Goal: Task Accomplishment & Management: Manage account settings

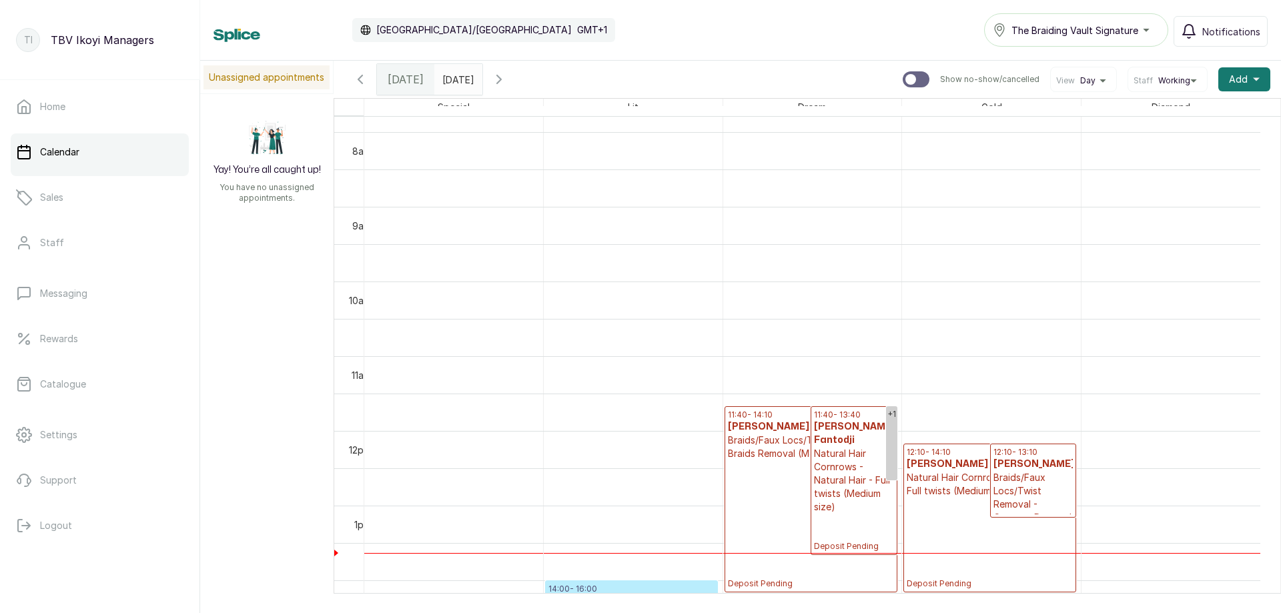
scroll to position [716, 0]
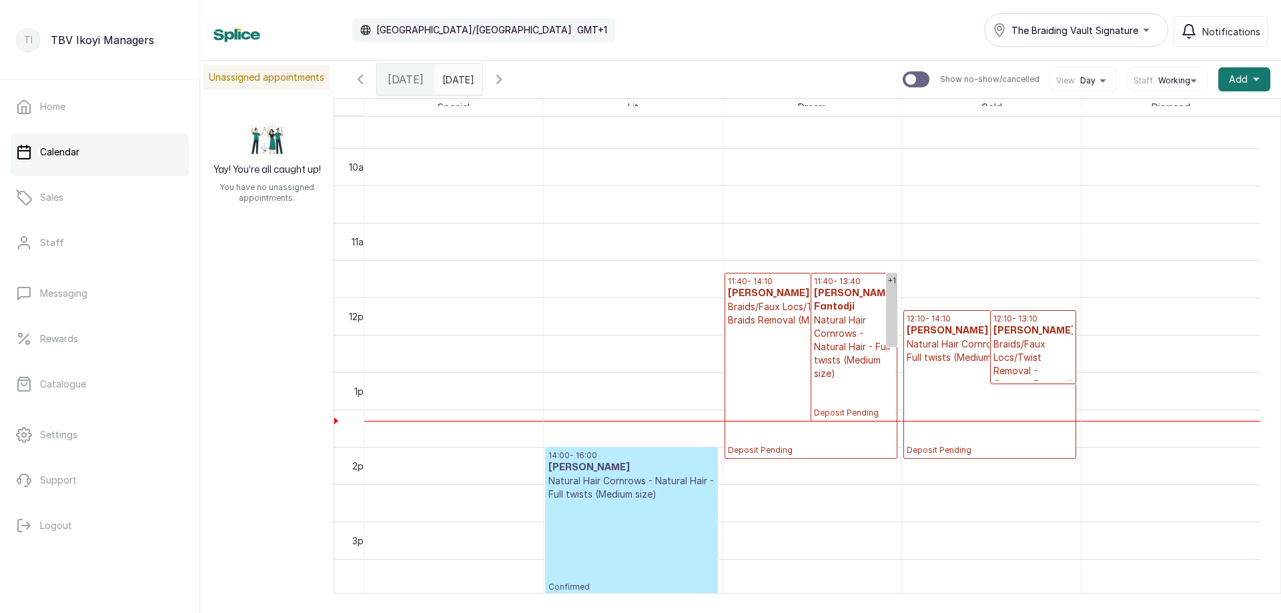
click at [257, 269] on div "Unassigned appointments Yay! You’re all caught up! You have no unassigned appoi…" at bounding box center [740, 327] width 1081 height 533
click at [846, 335] on p "Natural Hair Cornrows - Natural Hair - Full twists (Medium size)" at bounding box center [853, 346] width 79 height 67
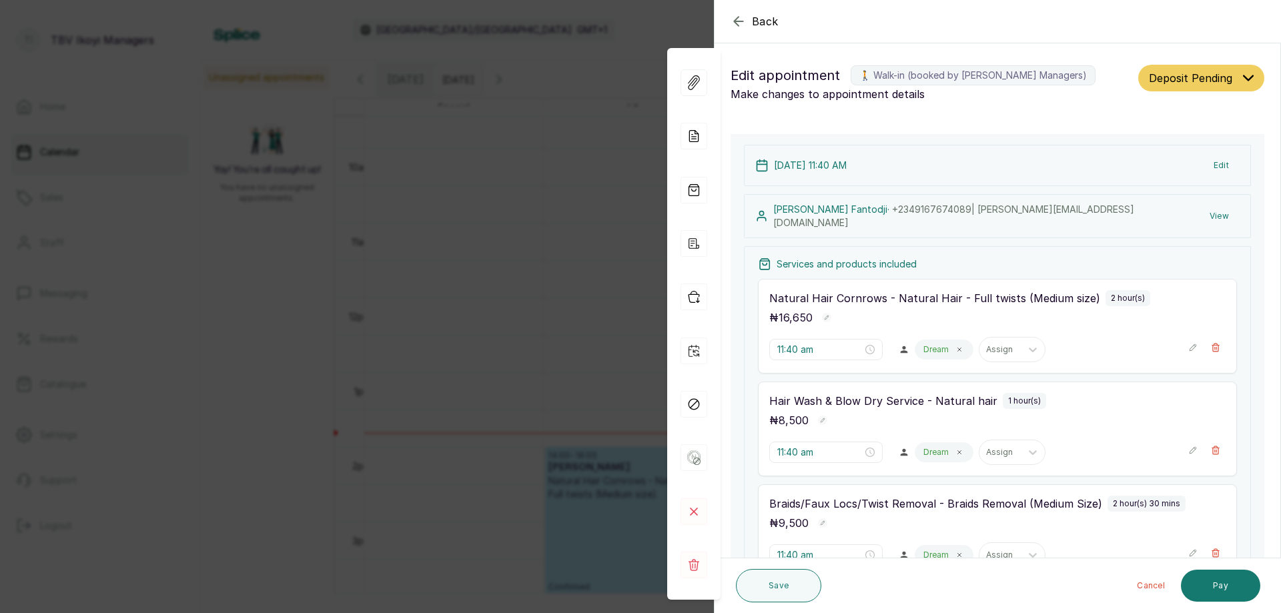
scroll to position [200, 0]
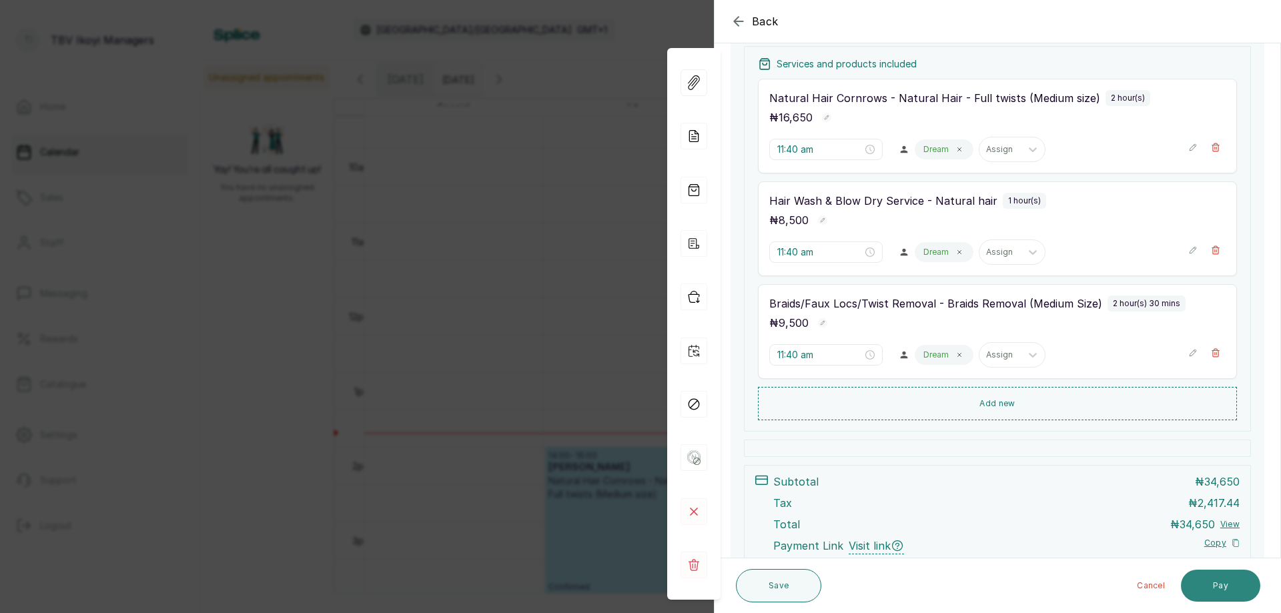
click at [1225, 582] on button "Pay" at bounding box center [1220, 586] width 79 height 32
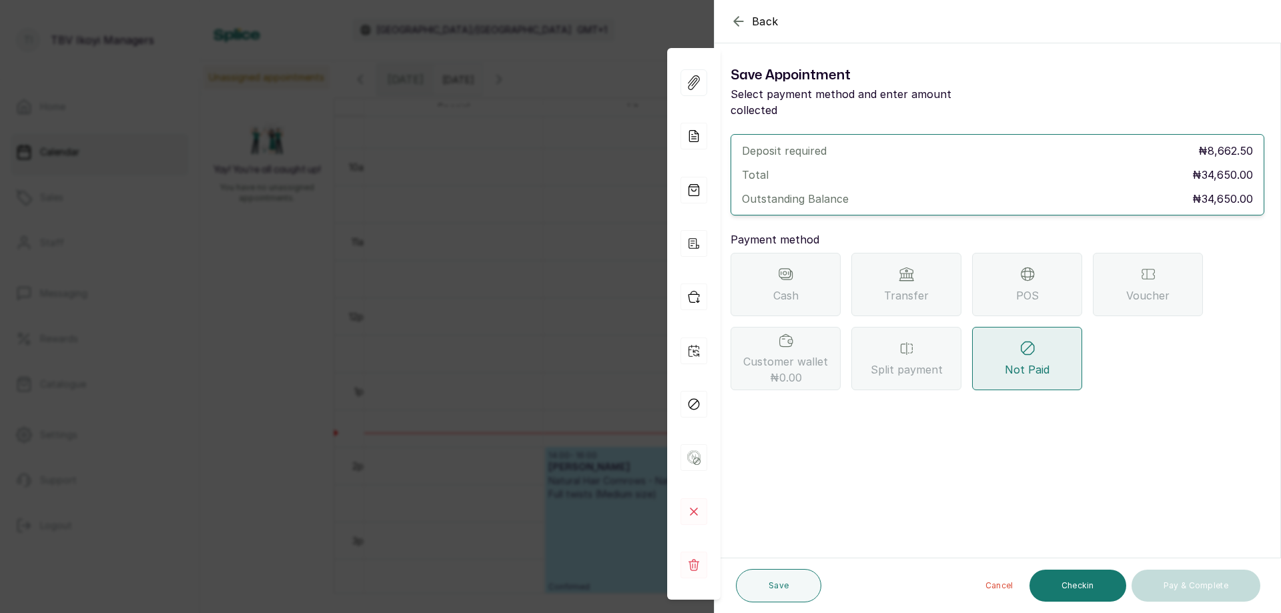
click at [987, 267] on div "POS" at bounding box center [1027, 284] width 110 height 63
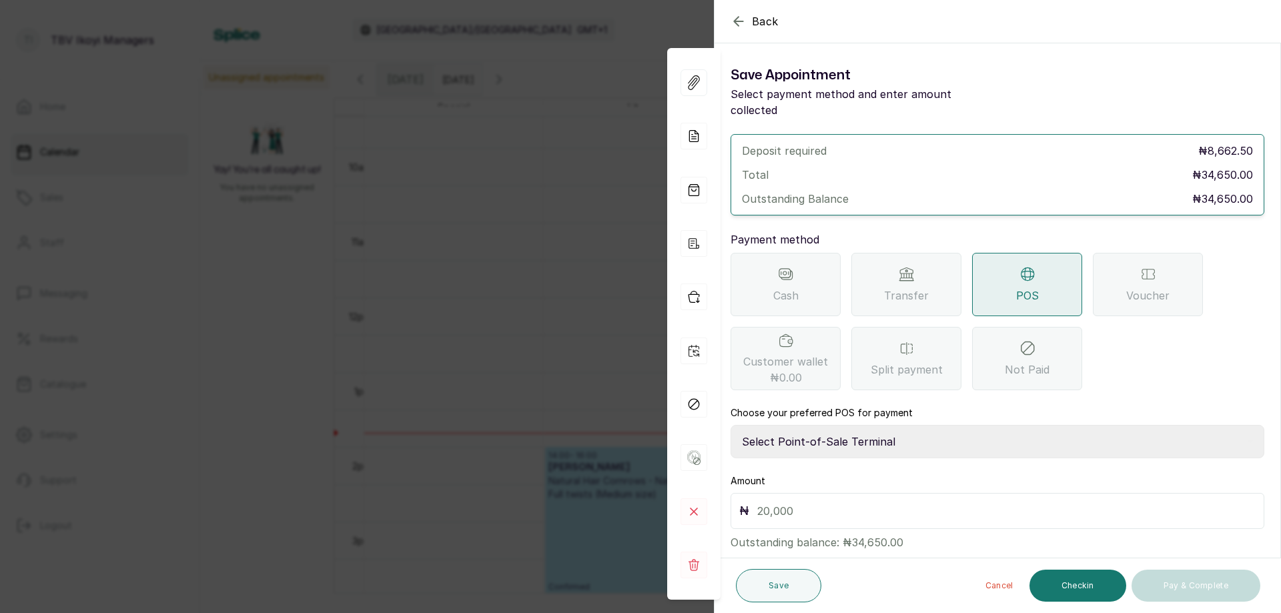
click at [740, 24] on icon "button" at bounding box center [738, 21] width 16 height 16
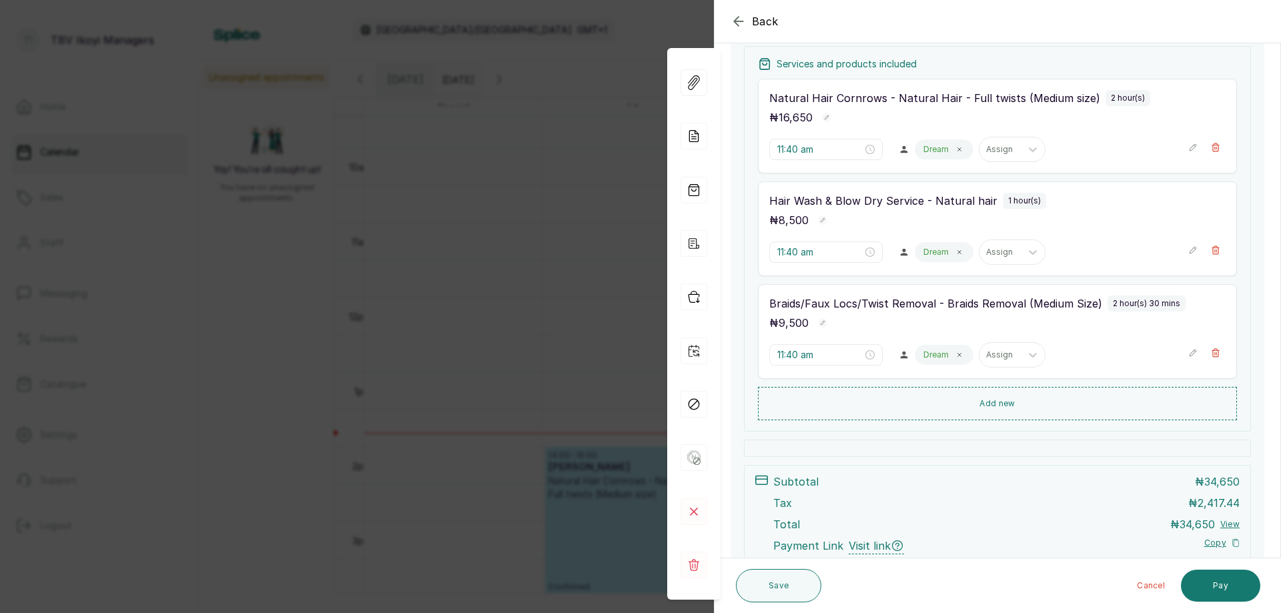
scroll to position [288, 0]
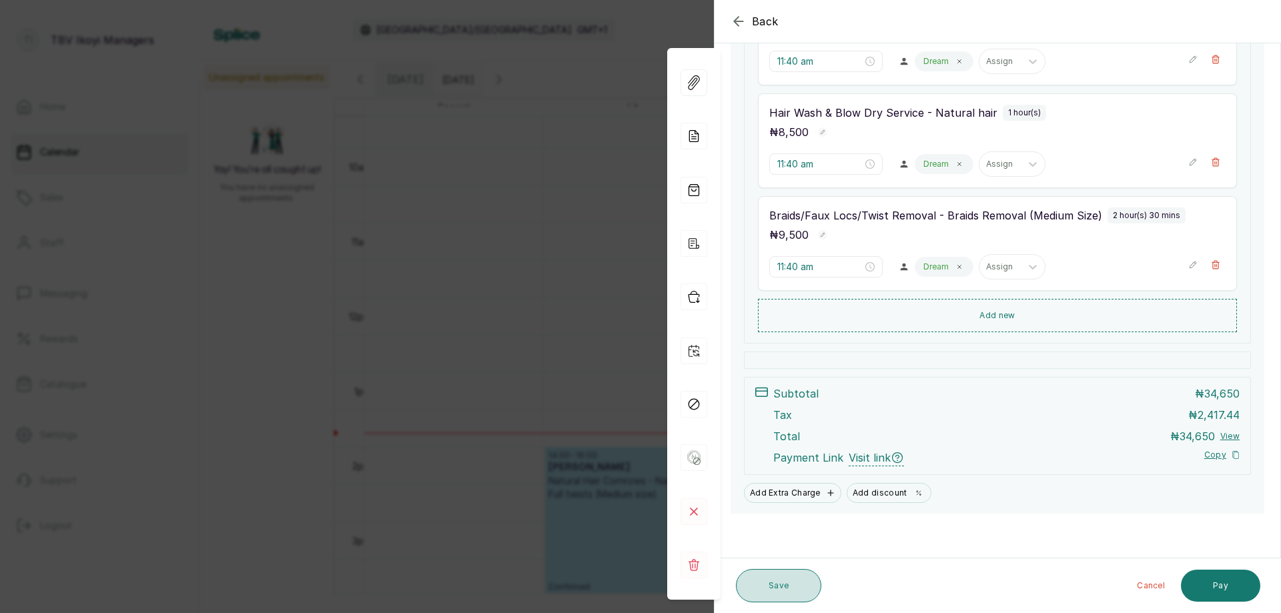
click at [752, 577] on button "Save" at bounding box center [778, 585] width 85 height 33
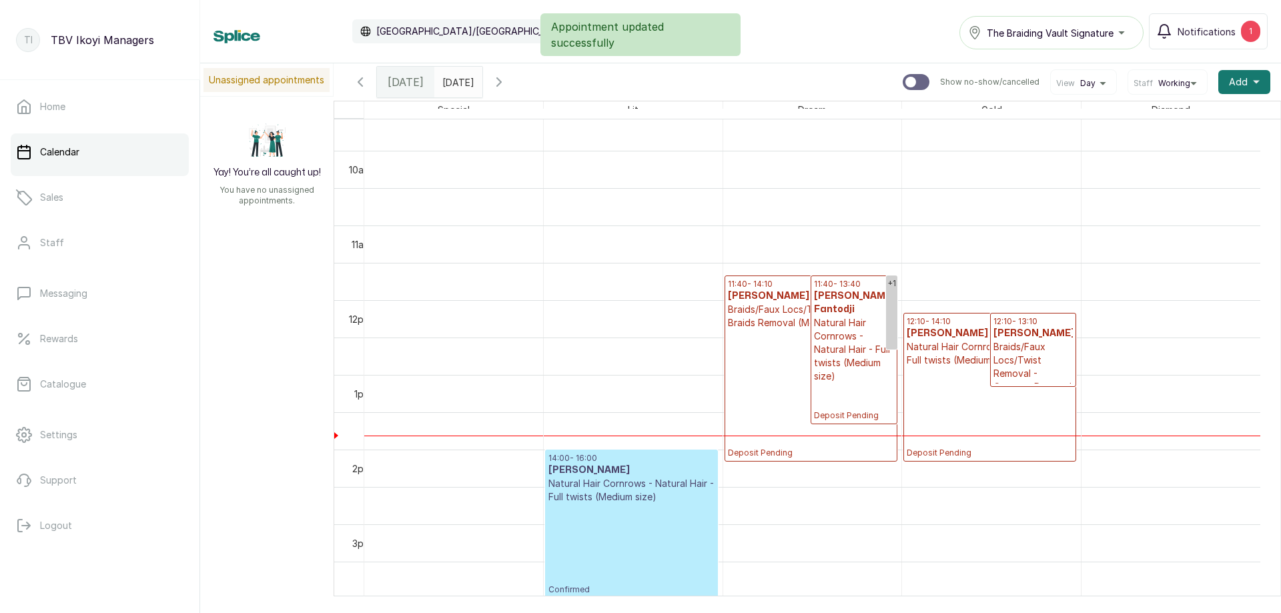
click at [828, 345] on p "Natural Hair Cornrows - Natural Hair - Full twists (Medium size)" at bounding box center [853, 349] width 79 height 67
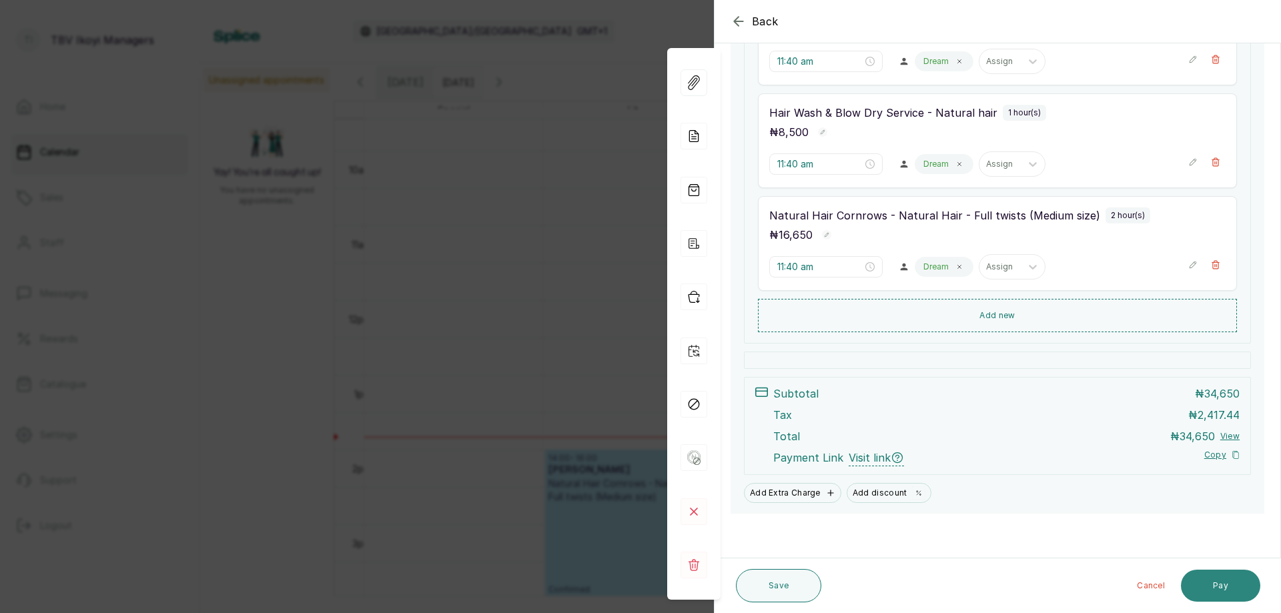
click at [1194, 578] on button "Pay" at bounding box center [1220, 586] width 79 height 32
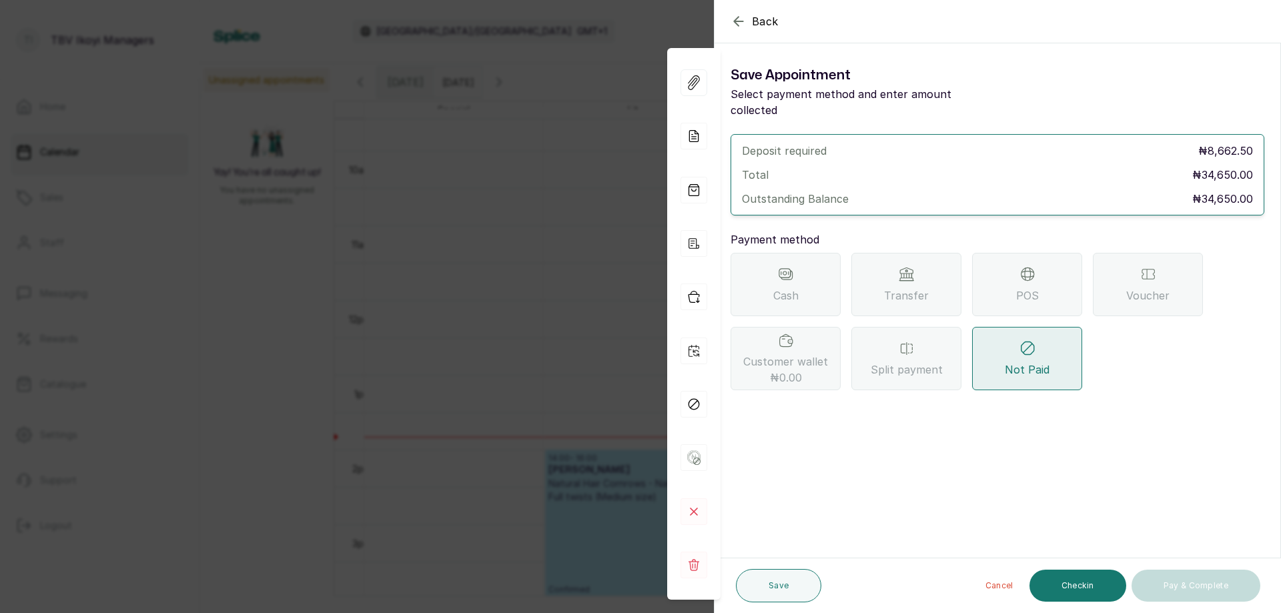
scroll to position [0, 0]
click at [992, 275] on div "POS" at bounding box center [1027, 284] width 110 height 63
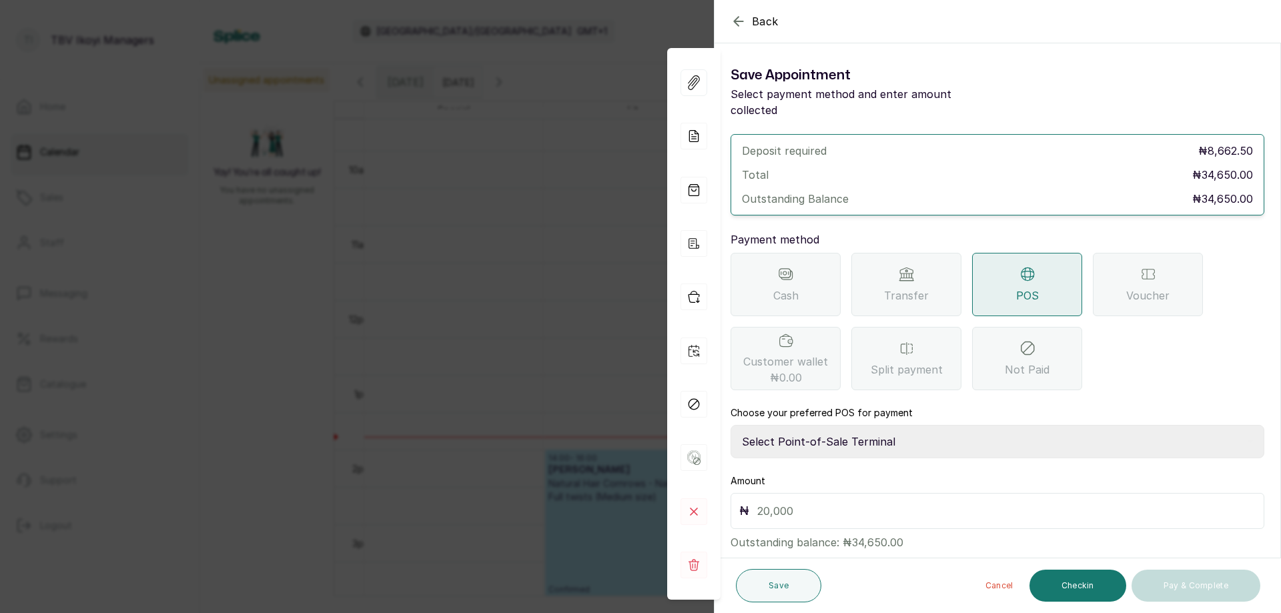
click at [738, 20] on icon "button" at bounding box center [738, 21] width 16 height 16
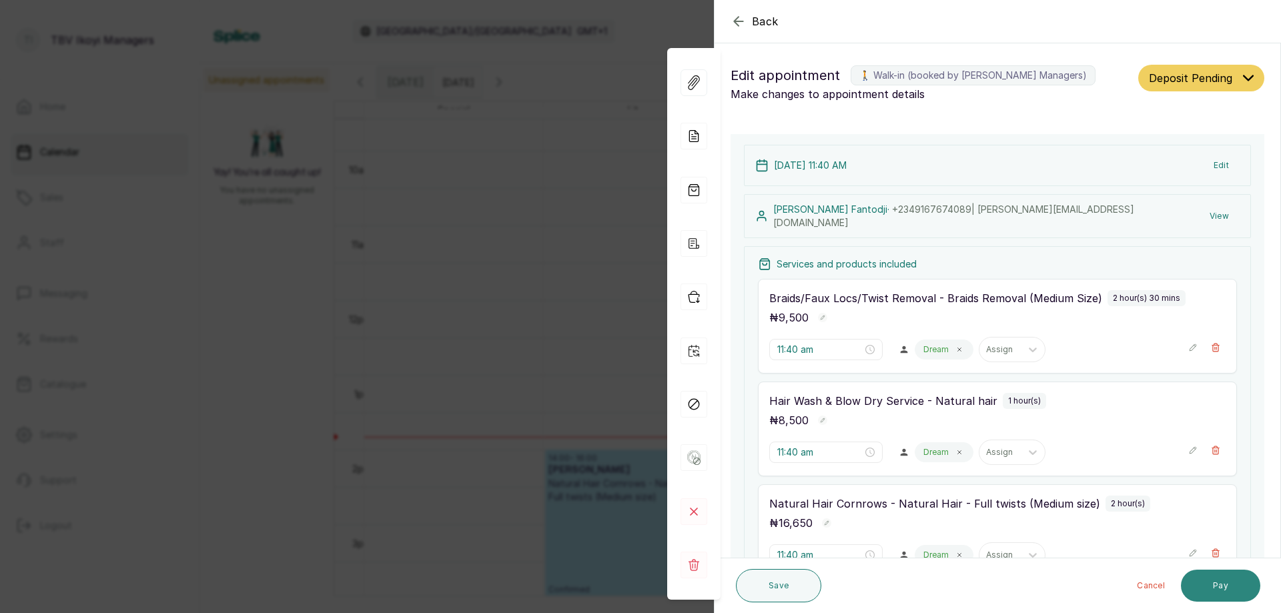
click at [1211, 590] on button "Pay" at bounding box center [1220, 586] width 79 height 32
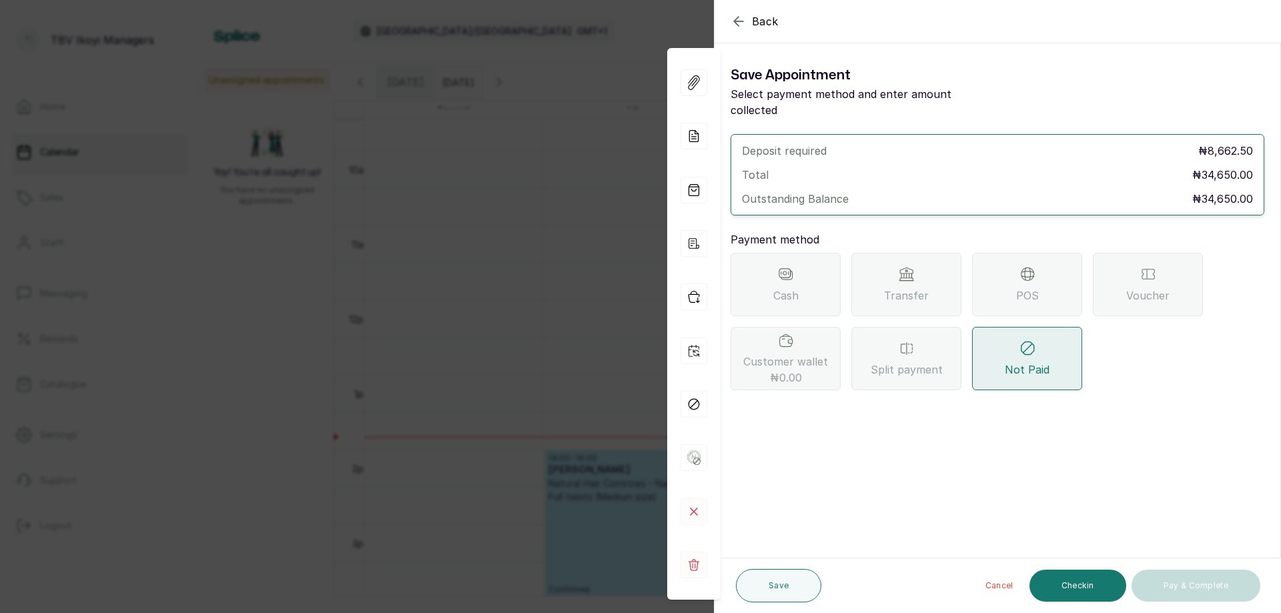
click at [1018, 261] on div "POS" at bounding box center [1027, 284] width 110 height 63
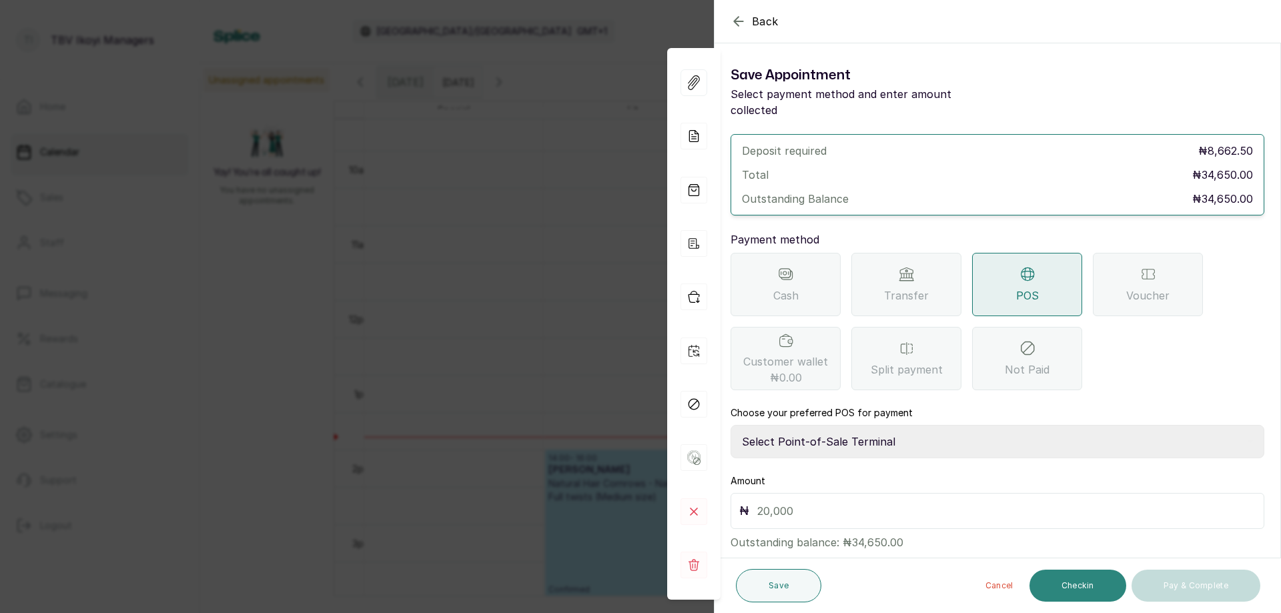
click at [1081, 588] on button "Checkin" at bounding box center [1077, 586] width 97 height 32
click at [1073, 585] on button "Checkin" at bounding box center [1077, 586] width 97 height 32
click at [1083, 583] on button "Checkin" at bounding box center [1077, 586] width 97 height 32
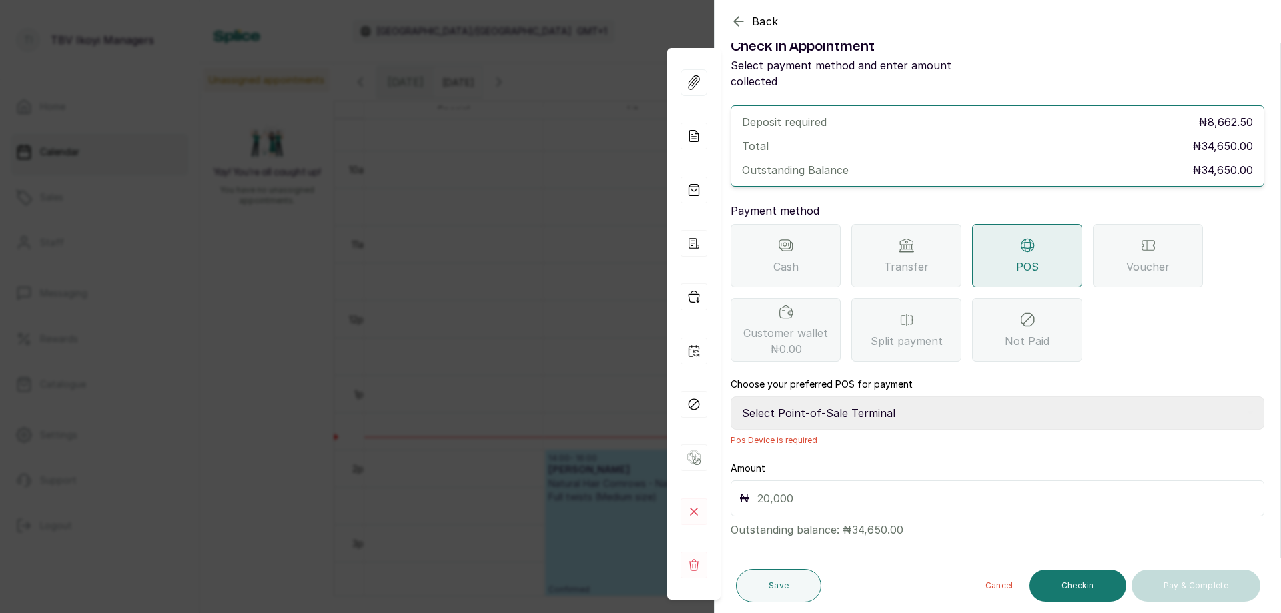
click at [863, 396] on select "Select Point-of-Sale Terminal Traction TBV Ikoyi Wema Bank" at bounding box center [997, 412] width 534 height 33
click at [1137, 360] on div "Deposit required ₦8,662.50 Total ₦34,650.00 Outstanding Balance ₦34,650.00 Paym…" at bounding box center [997, 321] width 534 height 432
click at [822, 489] on input "text" at bounding box center [1006, 498] width 498 height 19
click at [816, 442] on div "Deposit required ₦8,662.50 Total ₦34,650.00 Outstanding Balance ₦34,650.00 Paym…" at bounding box center [997, 321] width 534 height 432
click at [808, 489] on input "text" at bounding box center [1006, 498] width 498 height 19
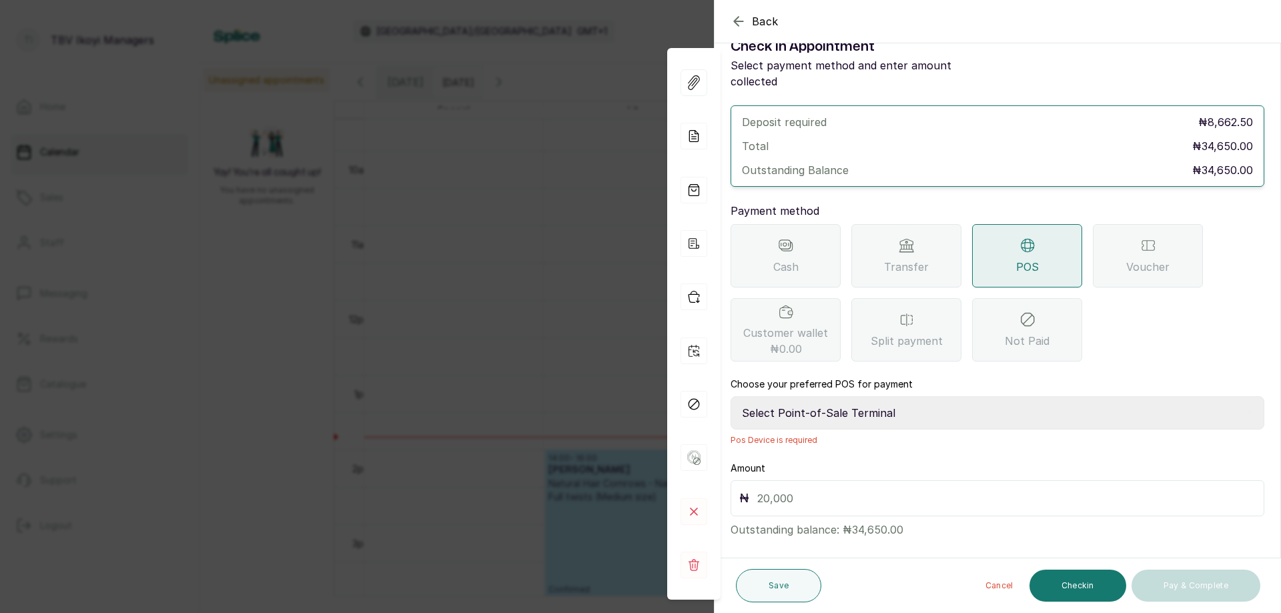
click at [808, 489] on input "text" at bounding box center [1006, 498] width 498 height 19
click at [791, 581] on button "Save" at bounding box center [778, 585] width 85 height 33
click at [788, 581] on button "Save" at bounding box center [778, 585] width 85 height 33
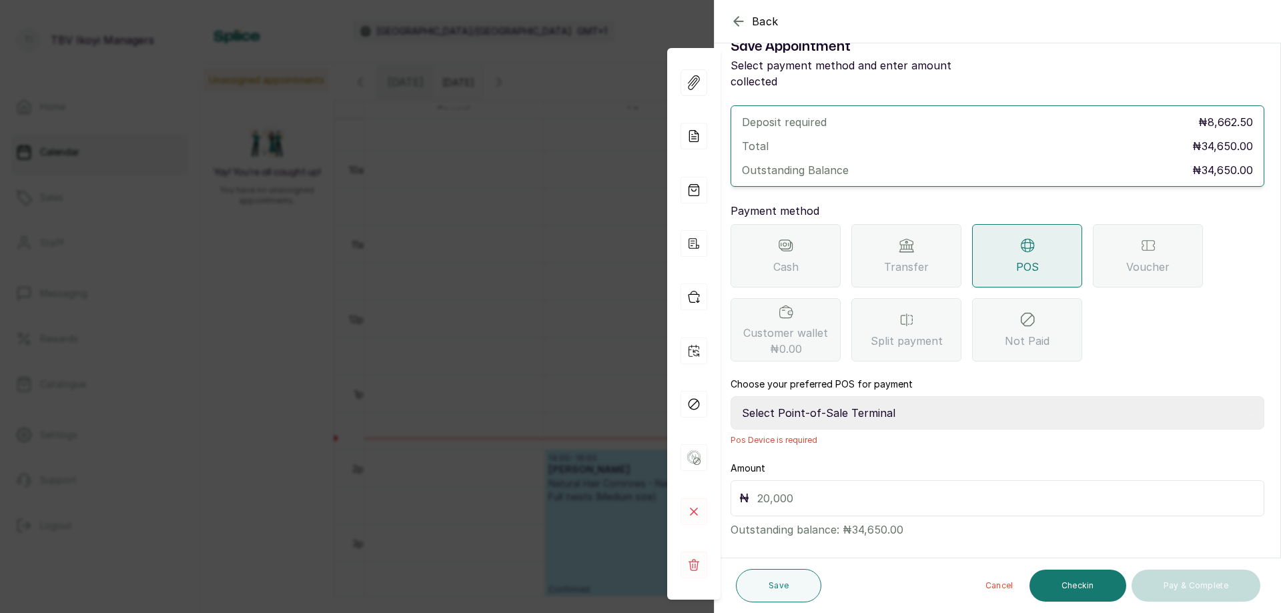
click at [826, 520] on p "Outstanding balance: ₦34,650.00" at bounding box center [997, 526] width 534 height 21
click at [742, 23] on icon "button" at bounding box center [738, 21] width 16 height 16
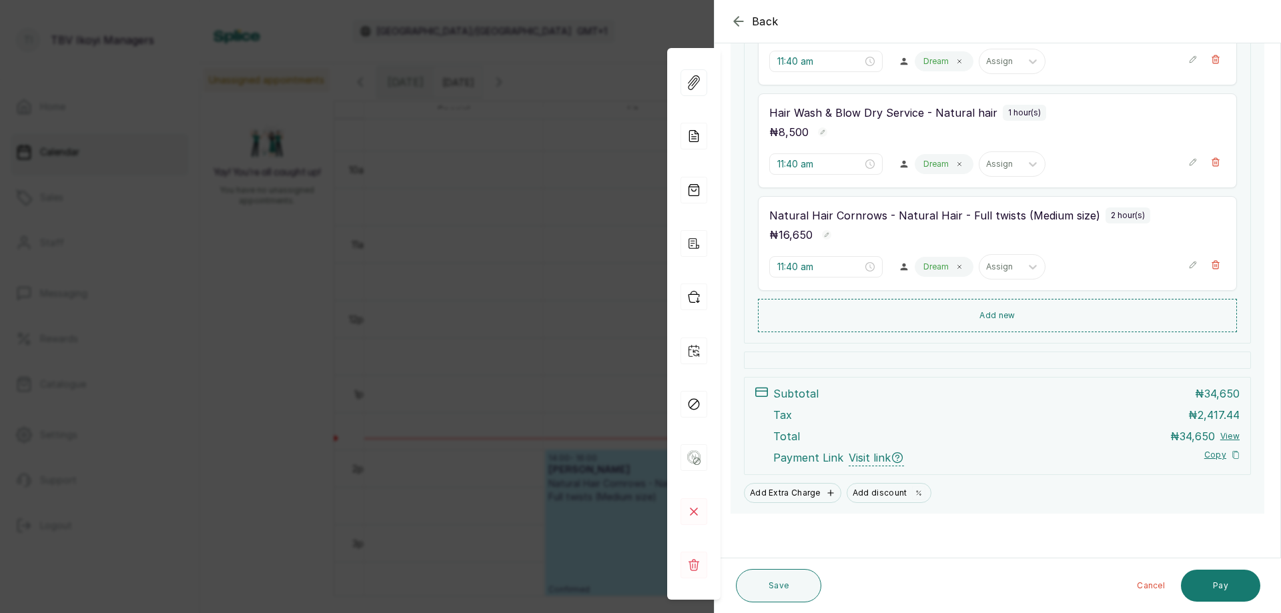
scroll to position [288, 0]
click at [1208, 580] on button "Pay" at bounding box center [1220, 586] width 79 height 32
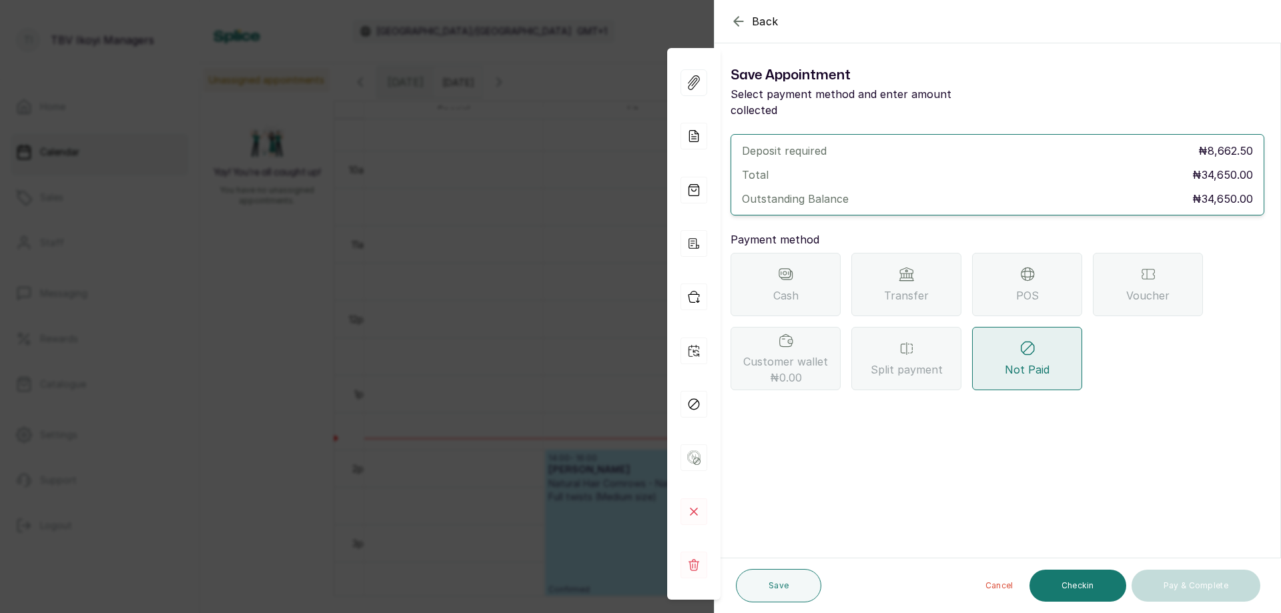
scroll to position [0, 0]
click at [1062, 584] on button "Checkin" at bounding box center [1077, 586] width 97 height 32
click at [922, 263] on div "Transfer" at bounding box center [906, 284] width 110 height 63
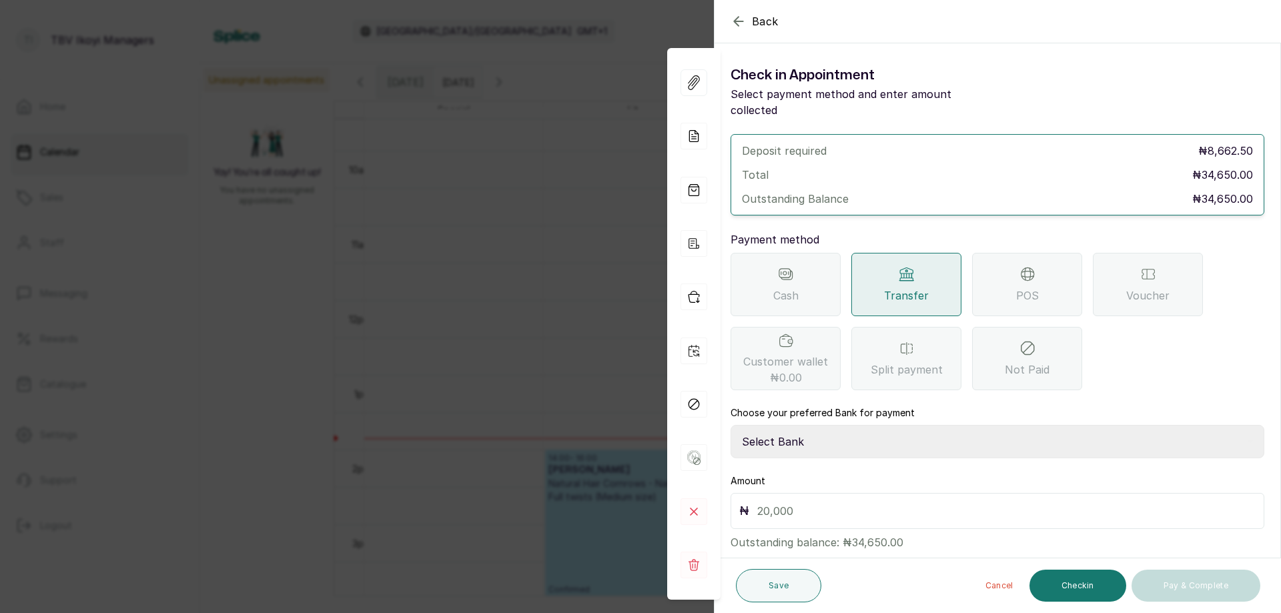
click at [998, 259] on div "POS" at bounding box center [1027, 284] width 110 height 63
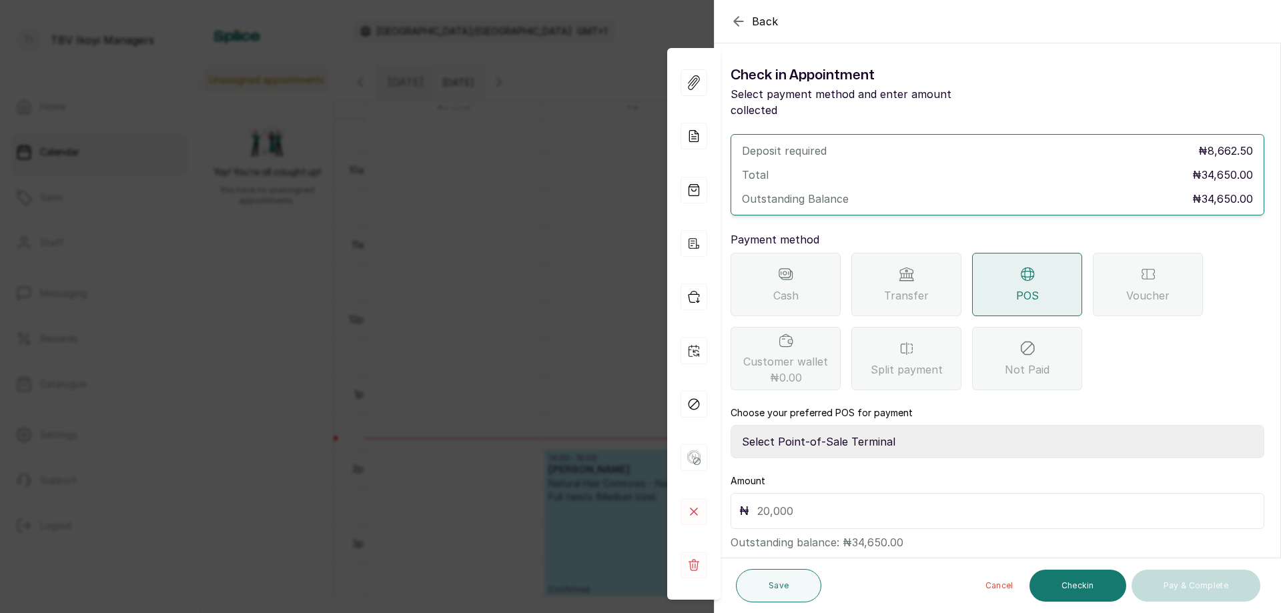
click at [878, 426] on select "Select Point-of-Sale Terminal Traction TBV Ikoyi Wema Bank" at bounding box center [997, 441] width 534 height 33
click at [730, 425] on select "Select Point-of-Sale Terminal Traction TBV Ikoyi Wema Bank" at bounding box center [997, 441] width 534 height 33
click at [887, 426] on select "Select Point-of-Sale Terminal Traction TBV Ikoyi Wema Bank" at bounding box center [997, 441] width 534 height 33
select select "39210e6c-3b8d-4b88-bda6-239acd35150f"
click at [730, 425] on select "Select Point-of-Sale Terminal Traction TBV Ikoyi Wema Bank" at bounding box center [997, 441] width 534 height 33
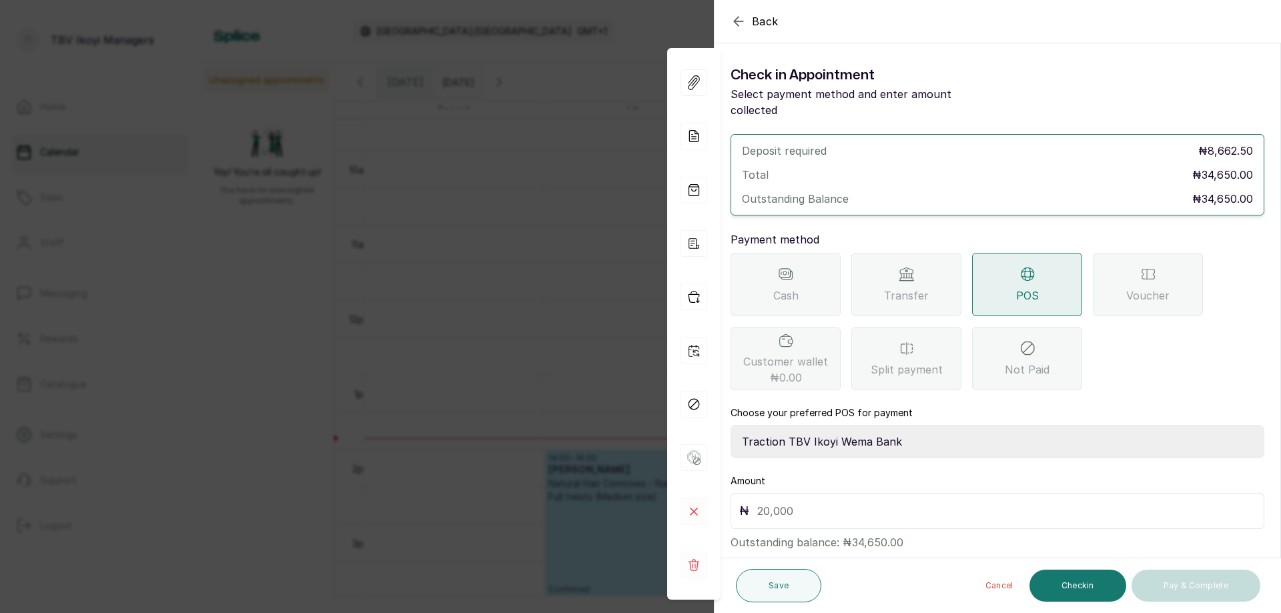
click at [879, 425] on select "Select Point-of-Sale Terminal Traction TBV Ikoyi Wema Bank" at bounding box center [997, 441] width 534 height 33
click at [730, 425] on select "Select Point-of-Sale Terminal Traction TBV Ikoyi Wema Bank" at bounding box center [997, 441] width 534 height 33
click at [862, 426] on select "Select Point-of-Sale Terminal Traction TBV Ikoyi Wema Bank" at bounding box center [997, 441] width 534 height 33
select select "39210e6c-3b8d-4b88-bda6-239acd35150f"
click at [730, 425] on select "Select Point-of-Sale Terminal Traction TBV Ikoyi Wema Bank" at bounding box center [997, 441] width 534 height 33
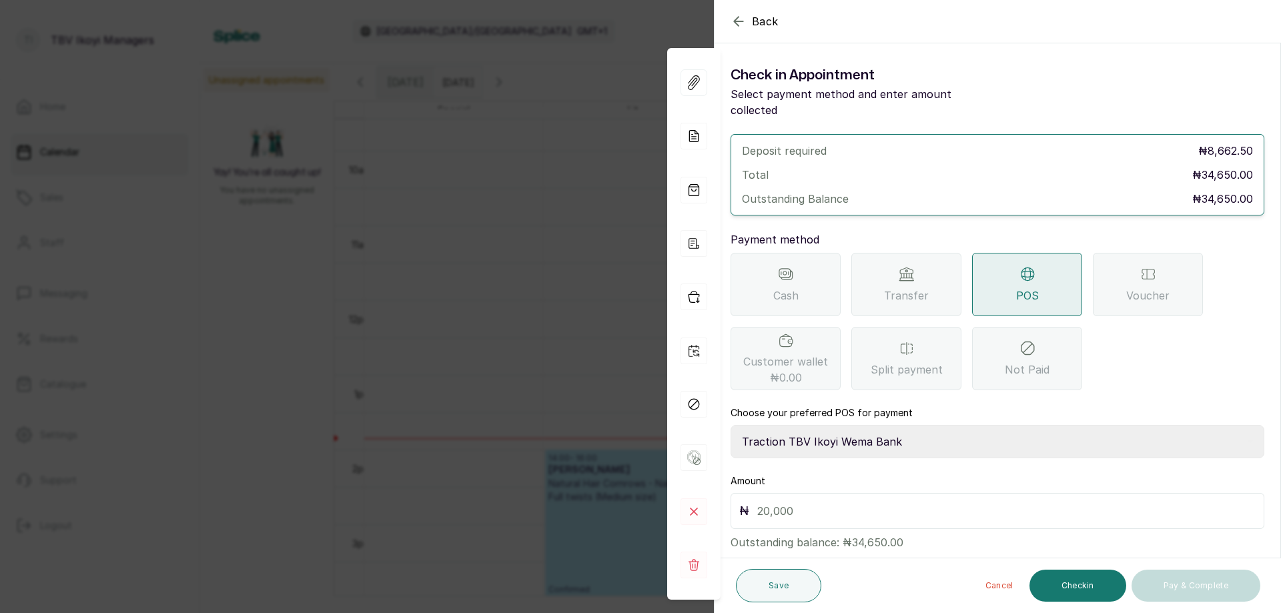
click at [876, 538] on div "Check in Appointment Select payment method and enter amount collected Deposit r…" at bounding box center [997, 307] width 566 height 507
click at [1078, 582] on button "Checkin" at bounding box center [1077, 586] width 97 height 32
click at [797, 502] on input "text" at bounding box center [1006, 511] width 498 height 19
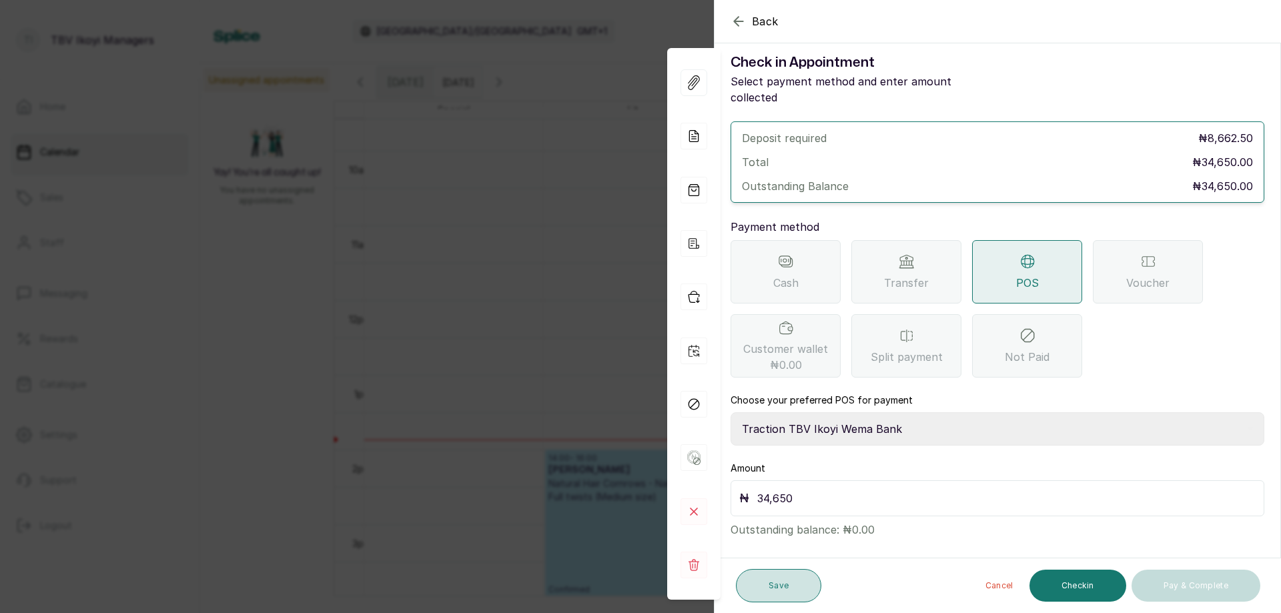
type input "34,650"
click at [788, 579] on button "Save" at bounding box center [778, 585] width 85 height 33
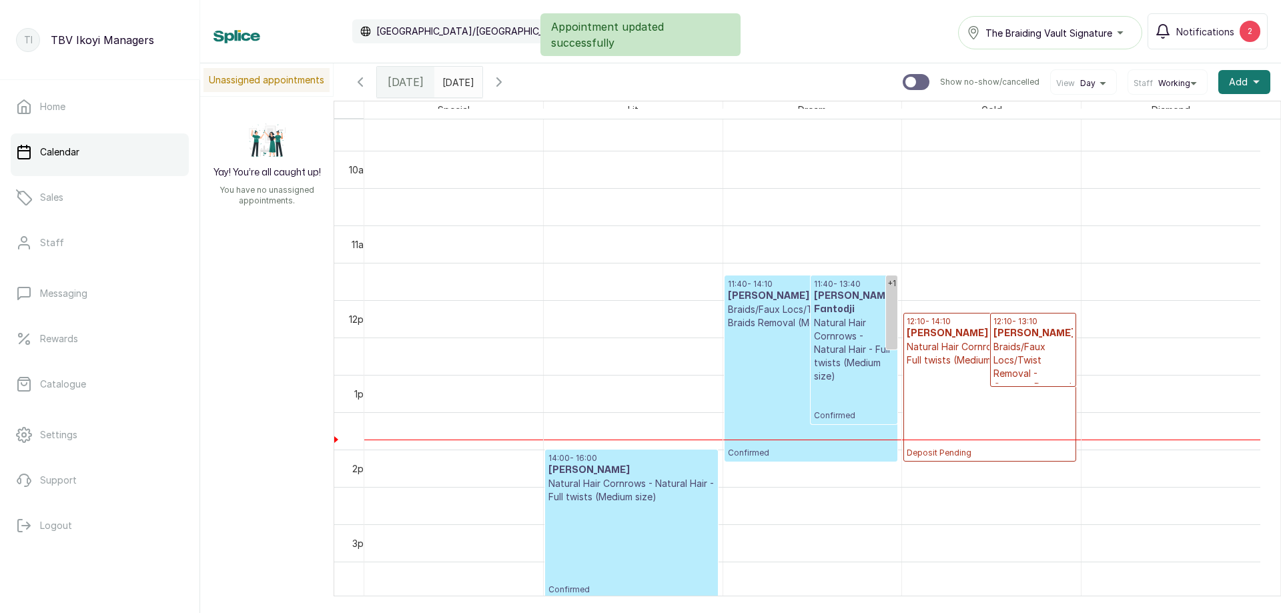
click at [814, 391] on p "Confirmed" at bounding box center [853, 402] width 79 height 38
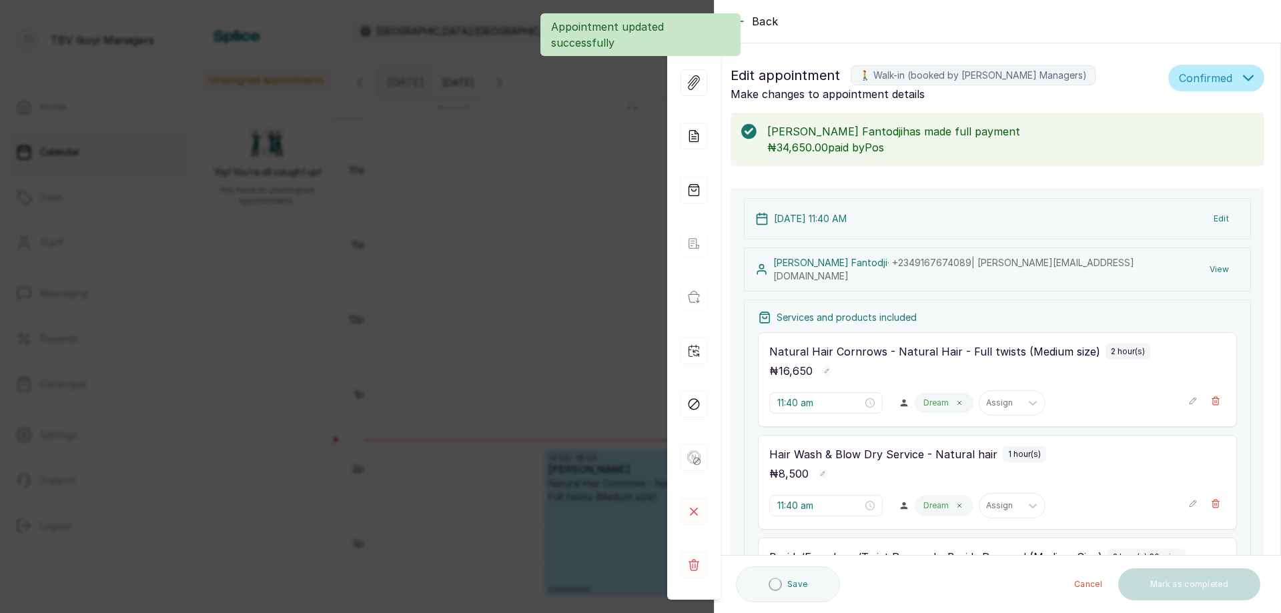
scroll to position [319, 0]
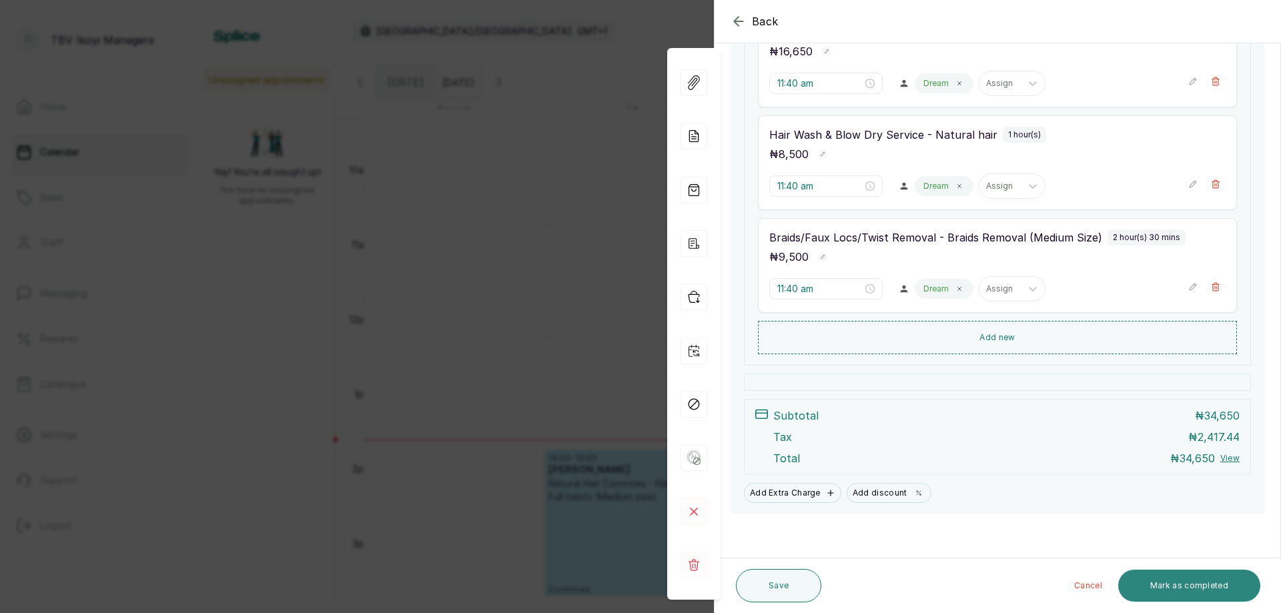
click at [1156, 583] on button "Mark as completed" at bounding box center [1189, 586] width 142 height 32
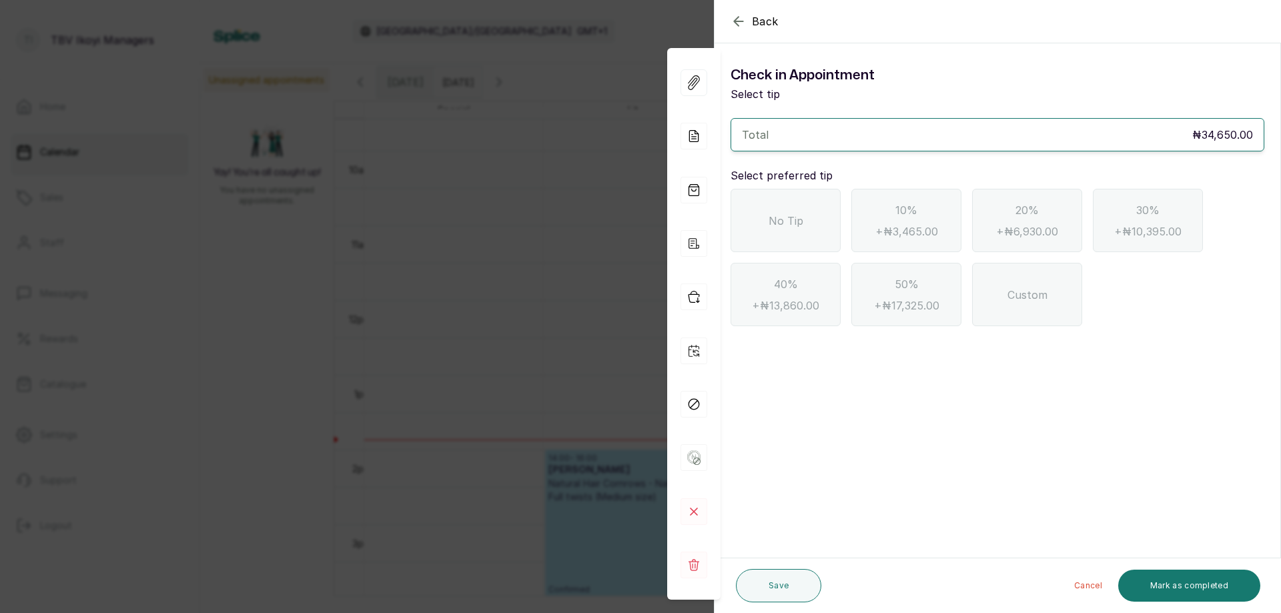
click at [782, 225] on span "No Tip" at bounding box center [785, 221] width 35 height 16
click at [1161, 581] on button "Mark as completed" at bounding box center [1189, 586] width 142 height 32
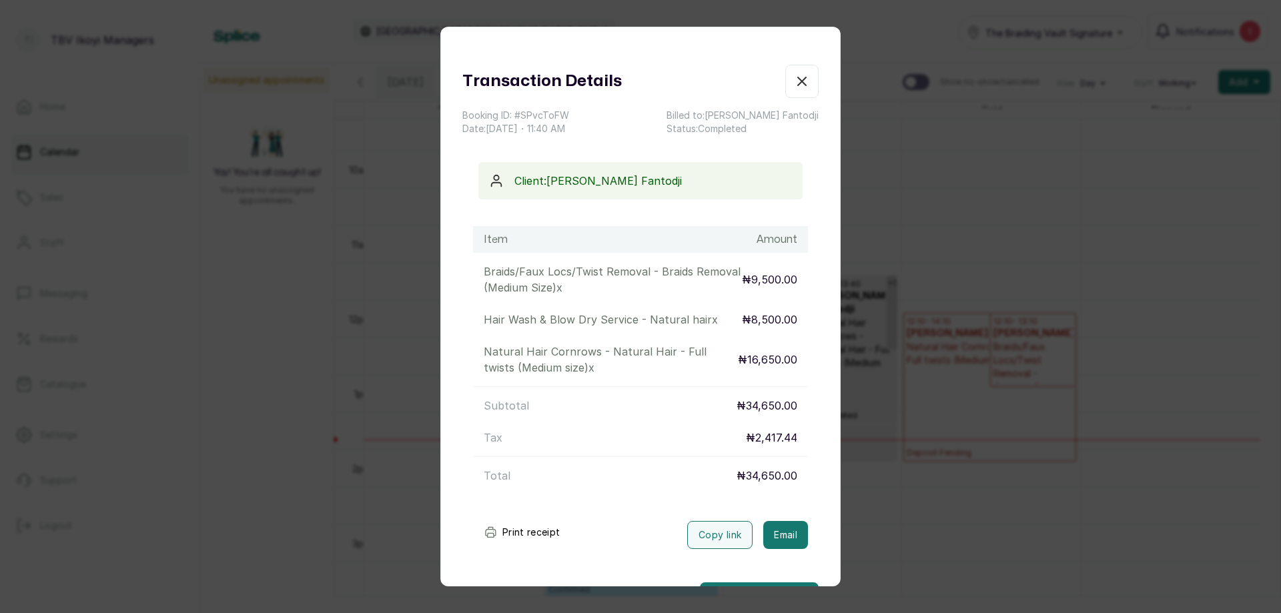
click at [497, 536] on button "Print receipt" at bounding box center [522, 532] width 98 height 27
click at [785, 71] on button "Show no-show/cancelled" at bounding box center [801, 81] width 33 height 33
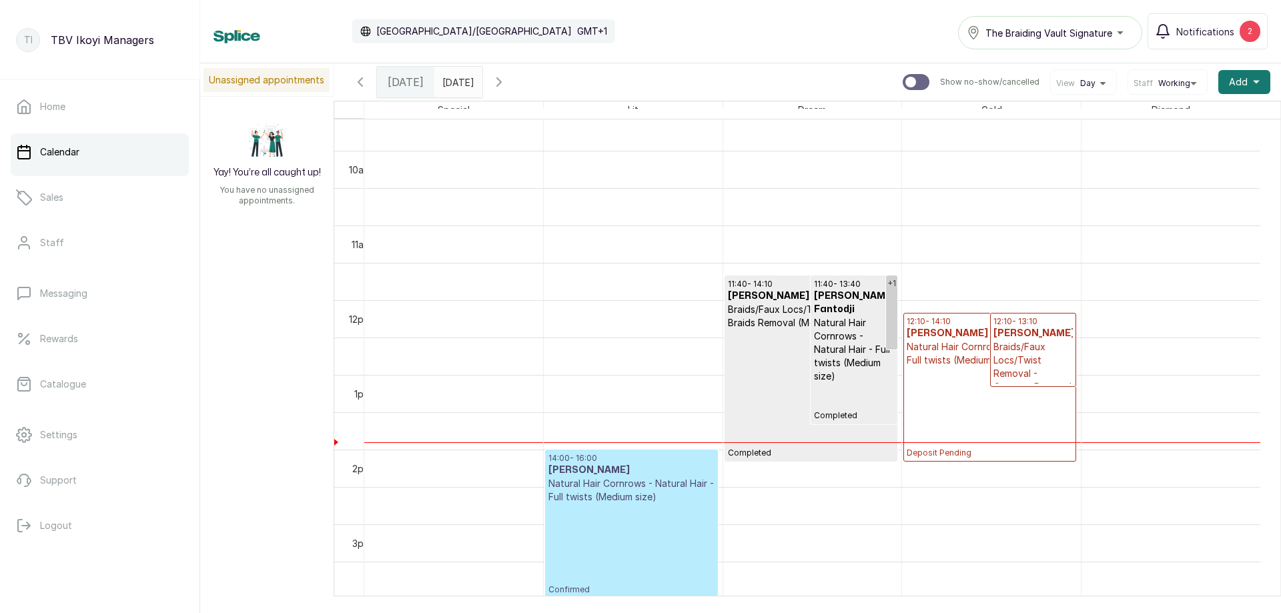
click at [949, 379] on p "Deposit Pending" at bounding box center [989, 412] width 166 height 91
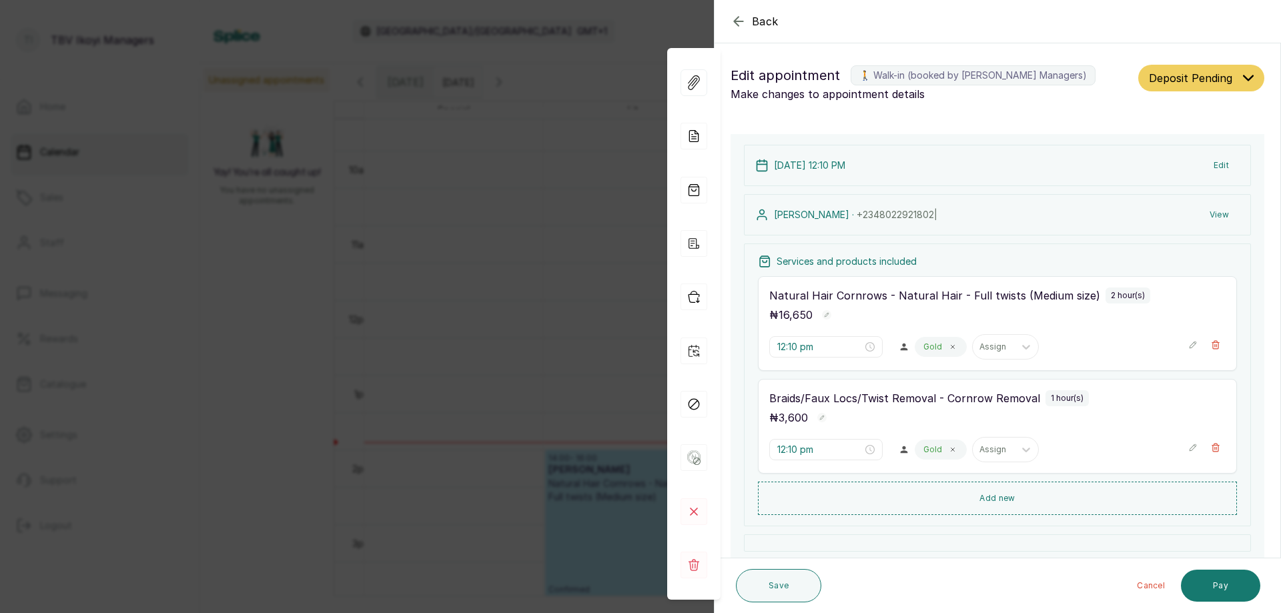
scroll to position [133, 0]
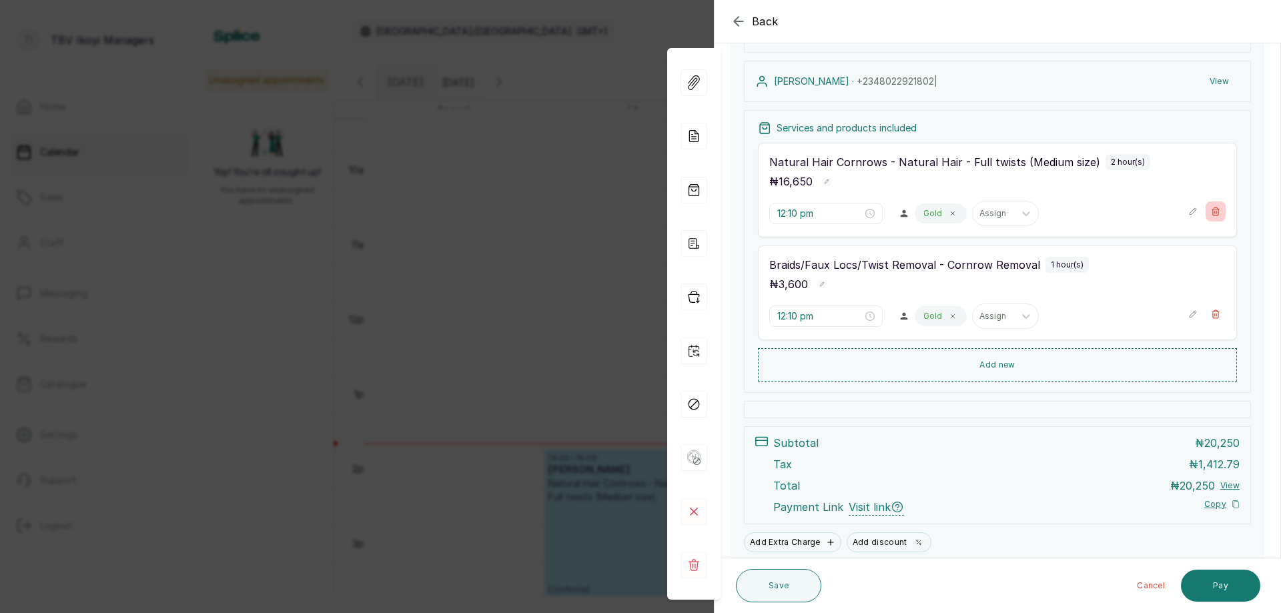
click at [1211, 211] on icon "button" at bounding box center [1215, 211] width 9 height 9
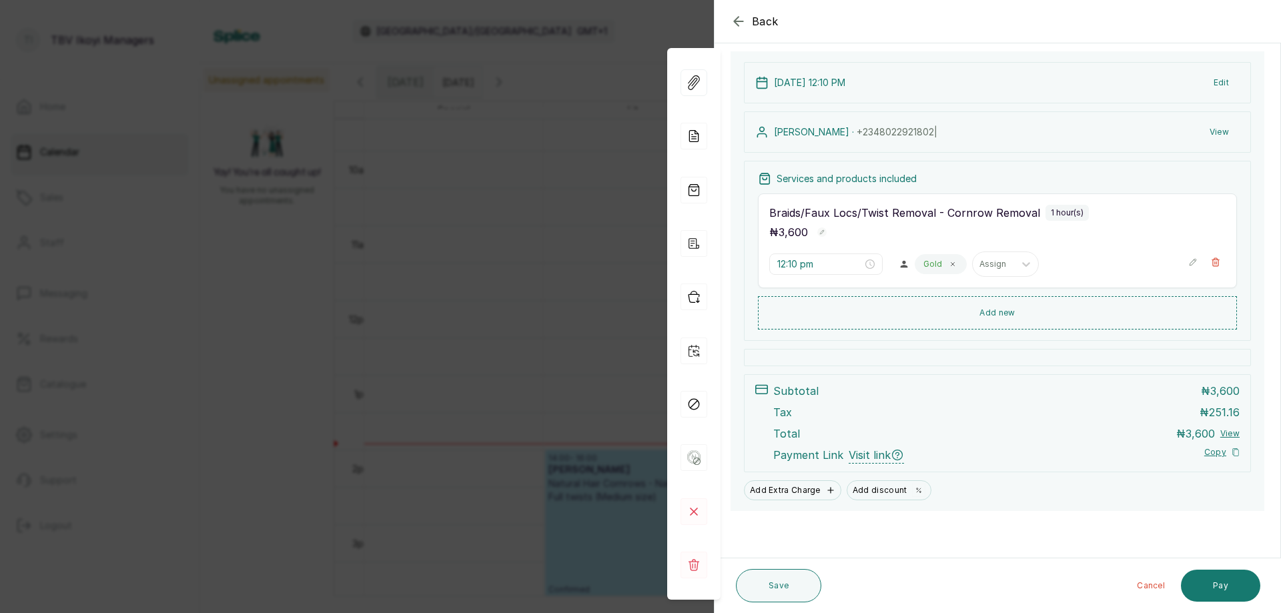
scroll to position [0, 0]
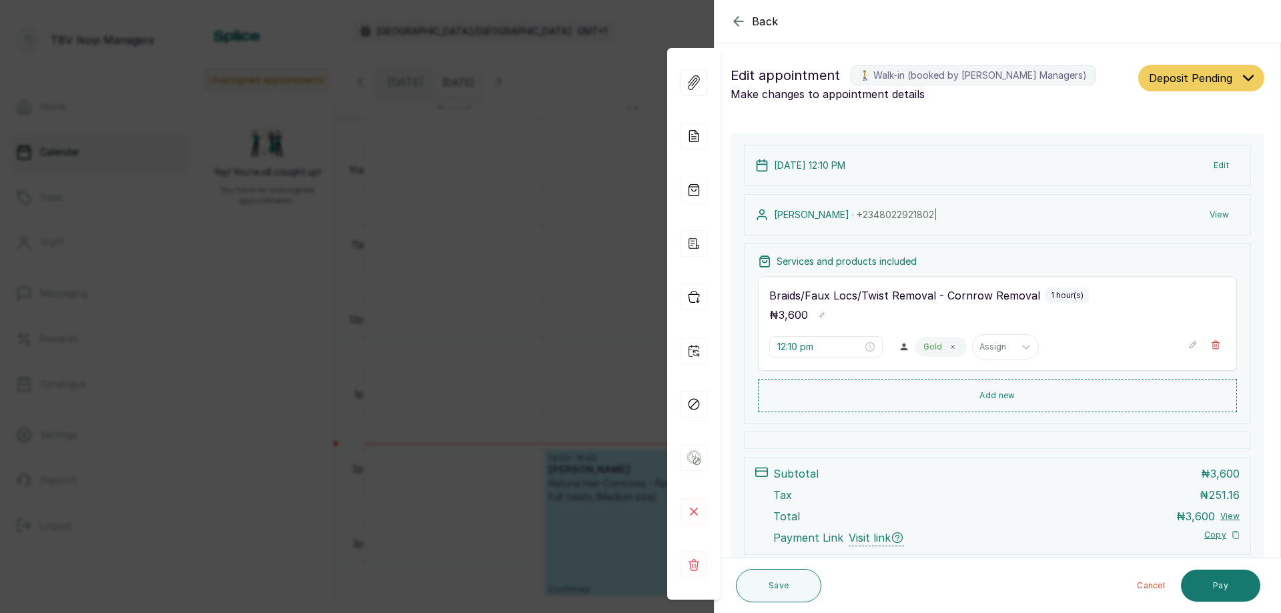
click at [736, 29] on icon "button" at bounding box center [738, 21] width 16 height 16
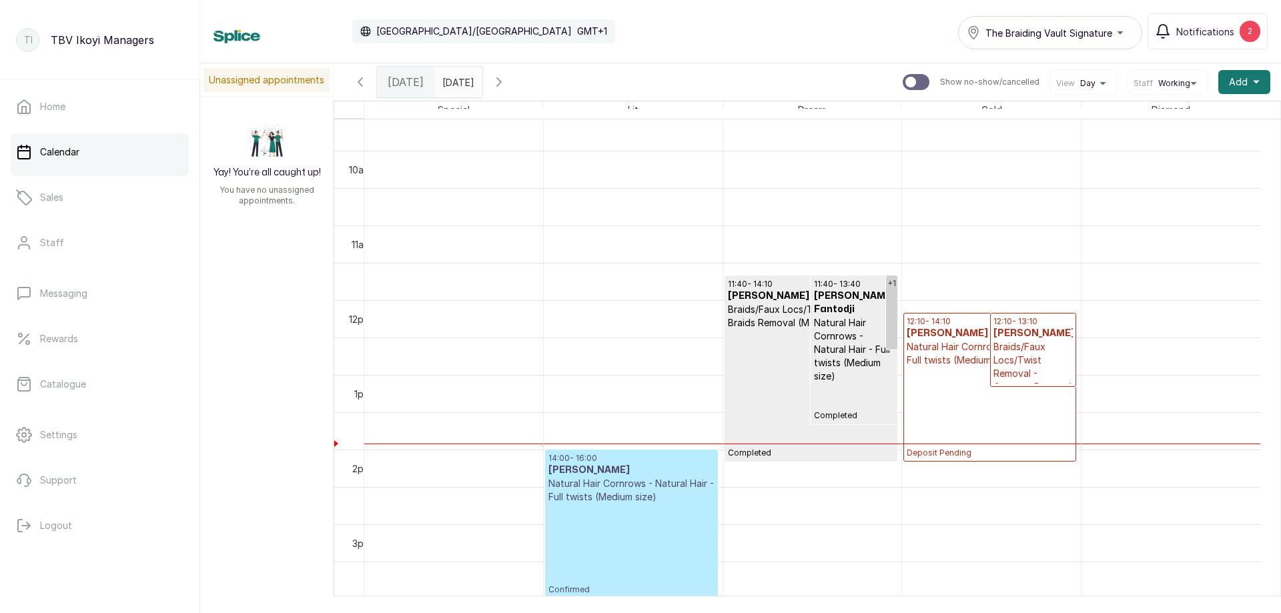
click at [950, 356] on p "Natural Hair Cornrows - Natural Hair - Full twists (Medium size)" at bounding box center [989, 353] width 166 height 27
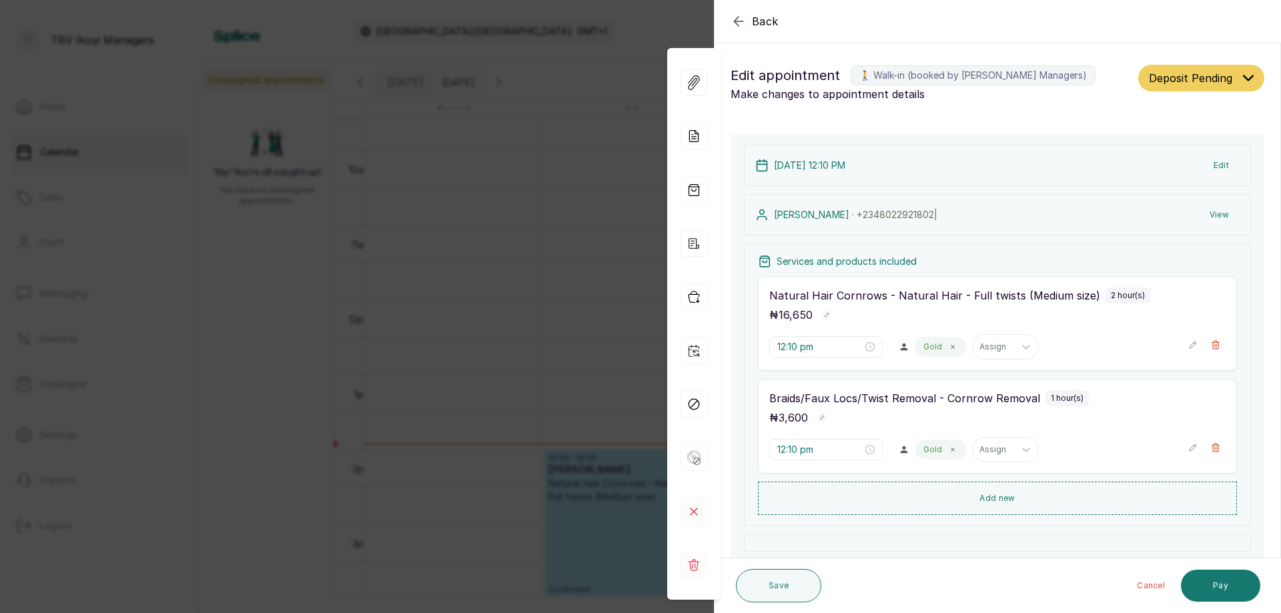
scroll to position [67, 0]
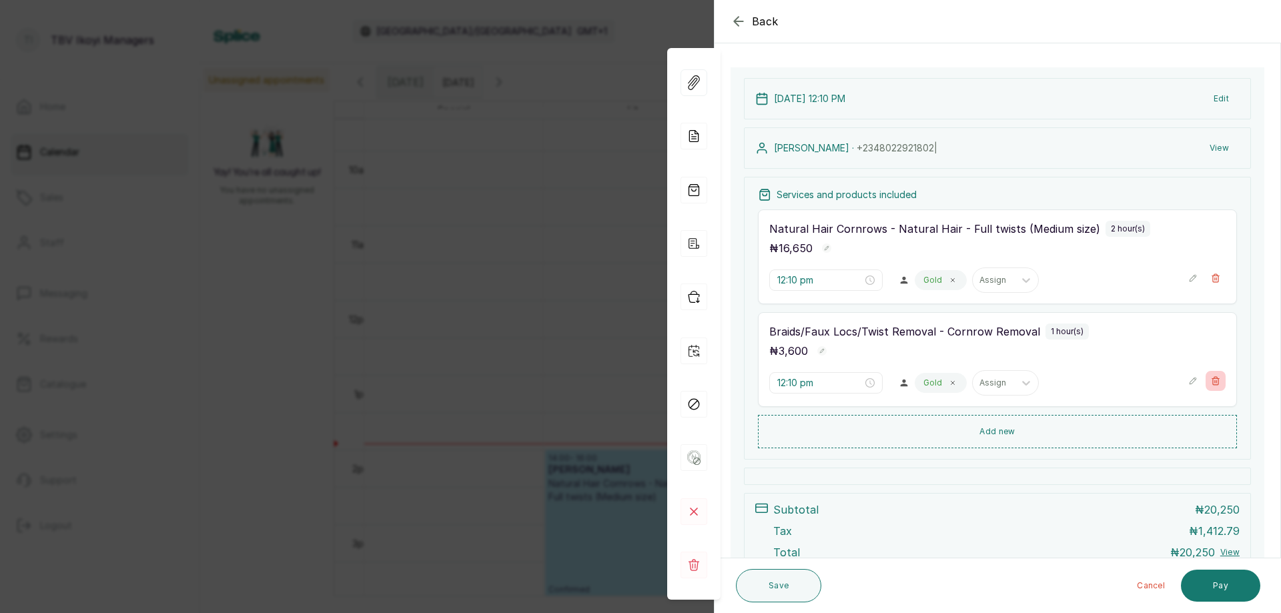
click at [1211, 380] on button "Show no-show/cancelled" at bounding box center [1215, 381] width 20 height 20
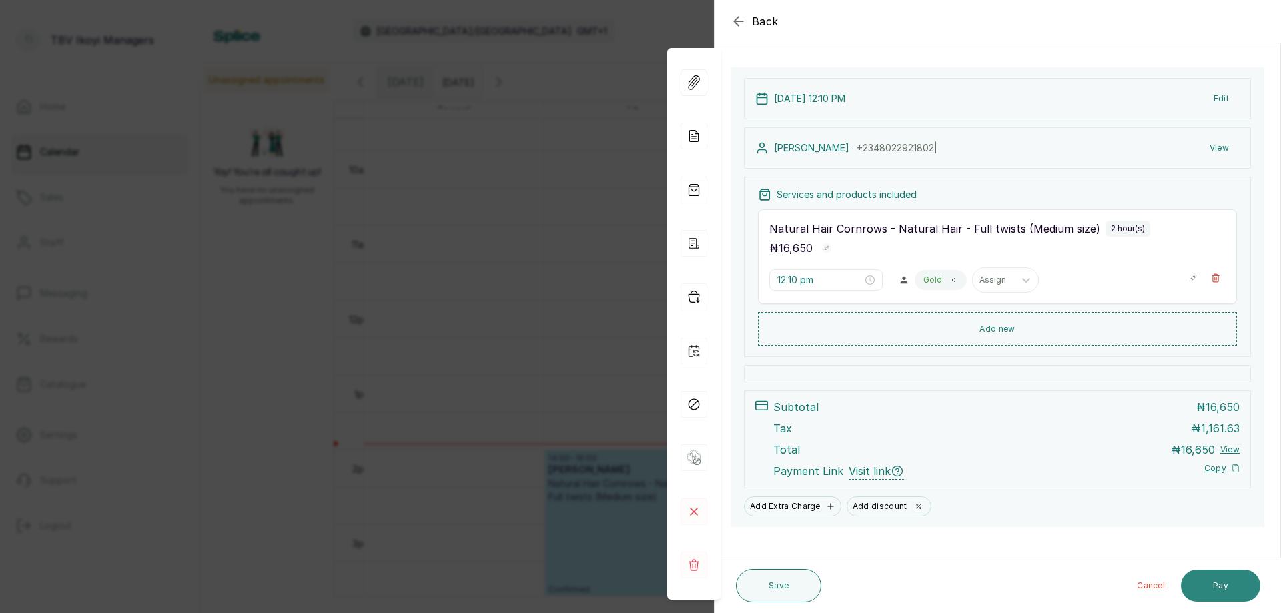
click at [1197, 594] on button "Pay" at bounding box center [1220, 586] width 79 height 32
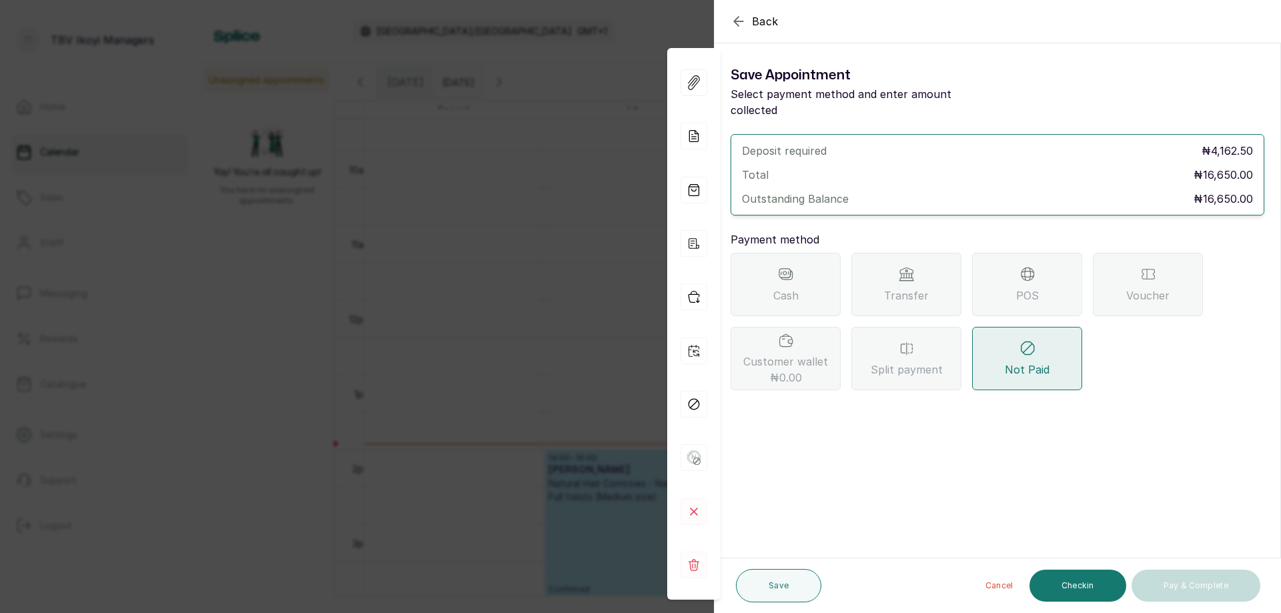
scroll to position [0, 0]
click at [738, 19] on icon "button" at bounding box center [738, 21] width 16 height 16
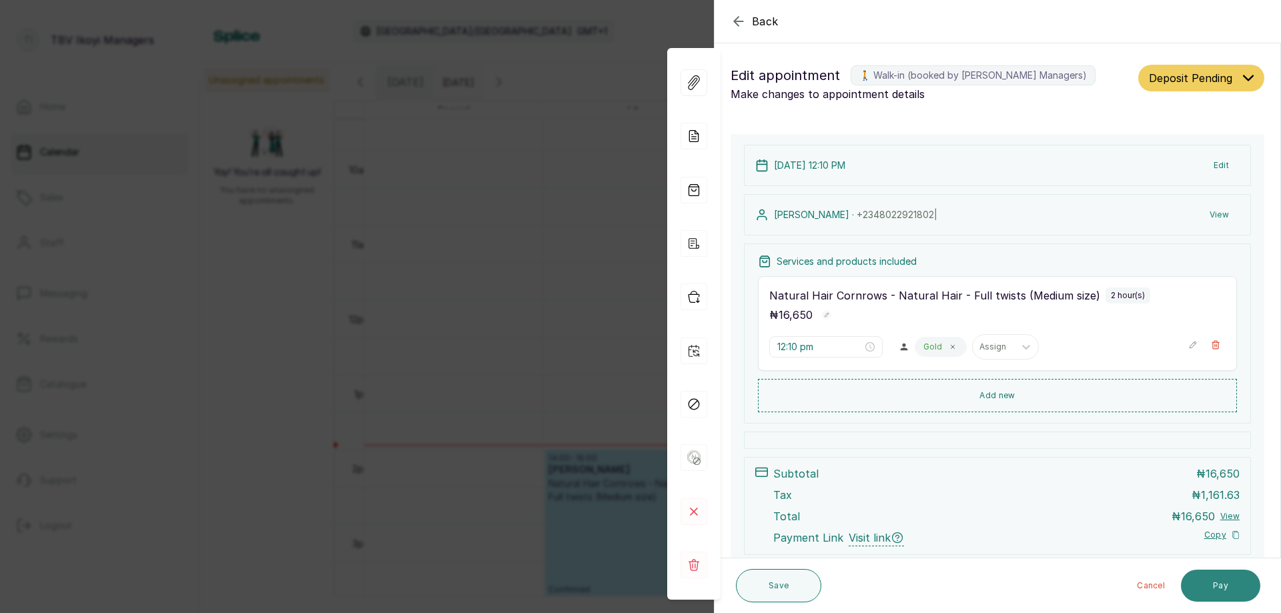
click at [1216, 589] on button "Pay" at bounding box center [1220, 586] width 79 height 32
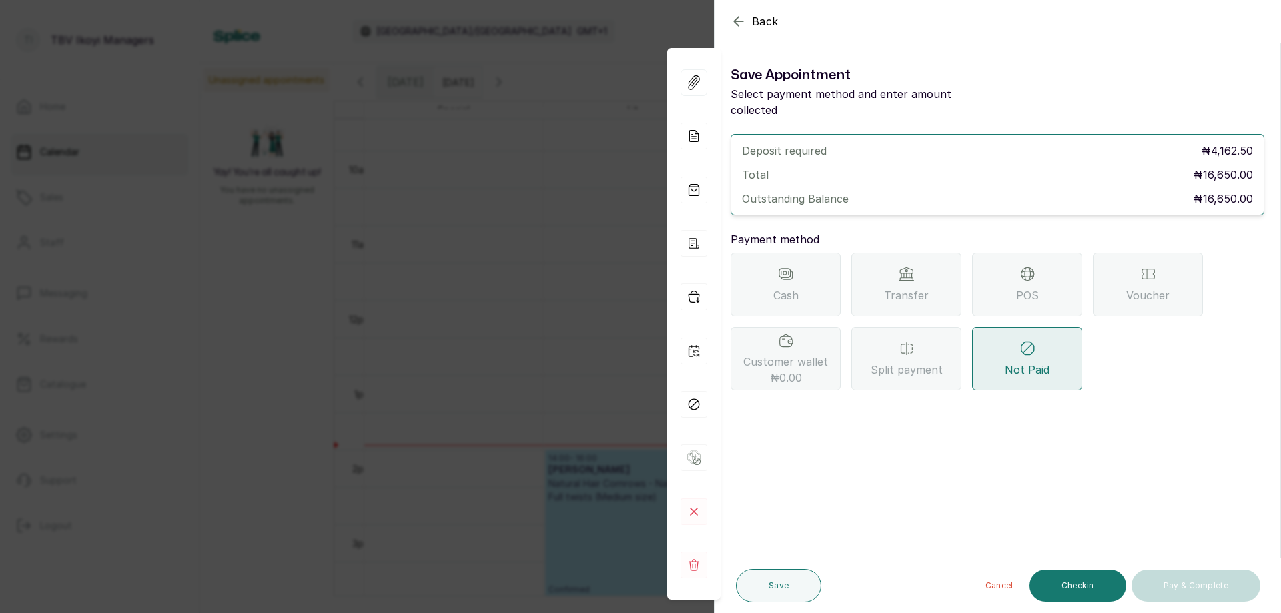
click at [1002, 277] on div "POS" at bounding box center [1027, 284] width 110 height 63
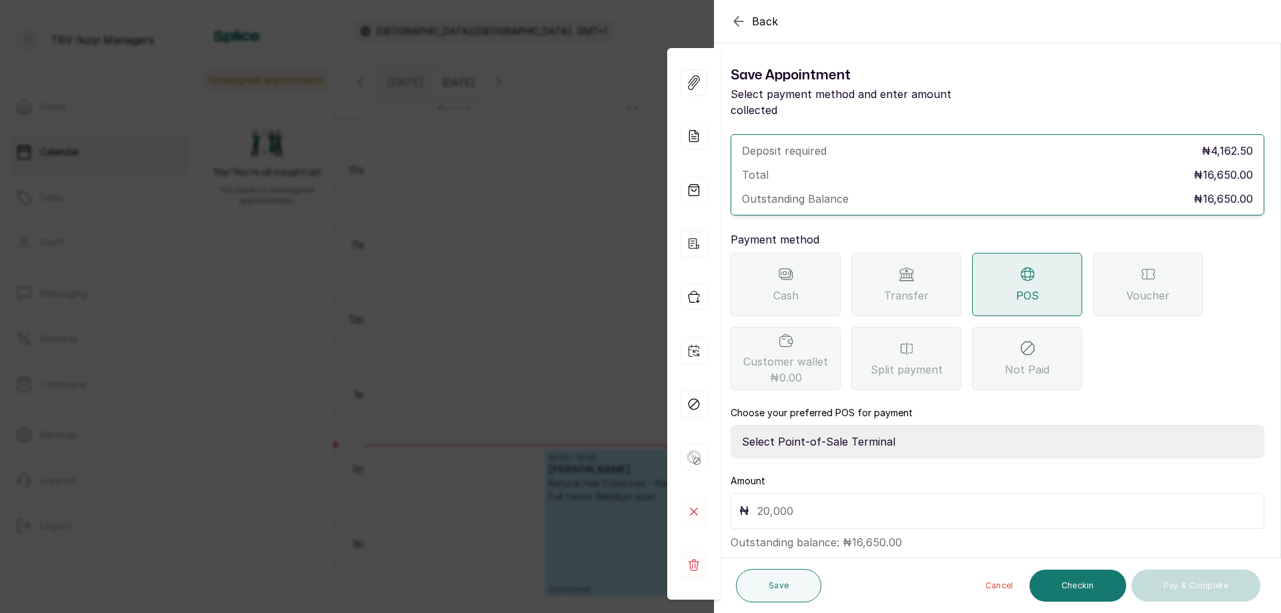
click at [995, 425] on select "Select Point-of-Sale Terminal Traction TBV Ikoyi Wema Bank" at bounding box center [997, 441] width 534 height 33
select select "39210e6c-3b8d-4b88-bda6-239acd35150f"
click at [730, 425] on select "Select Point-of-Sale Terminal Traction TBV Ikoyi Wema Bank" at bounding box center [997, 441] width 534 height 33
click at [809, 502] on input "text" at bounding box center [1006, 511] width 498 height 19
type input "16,650"
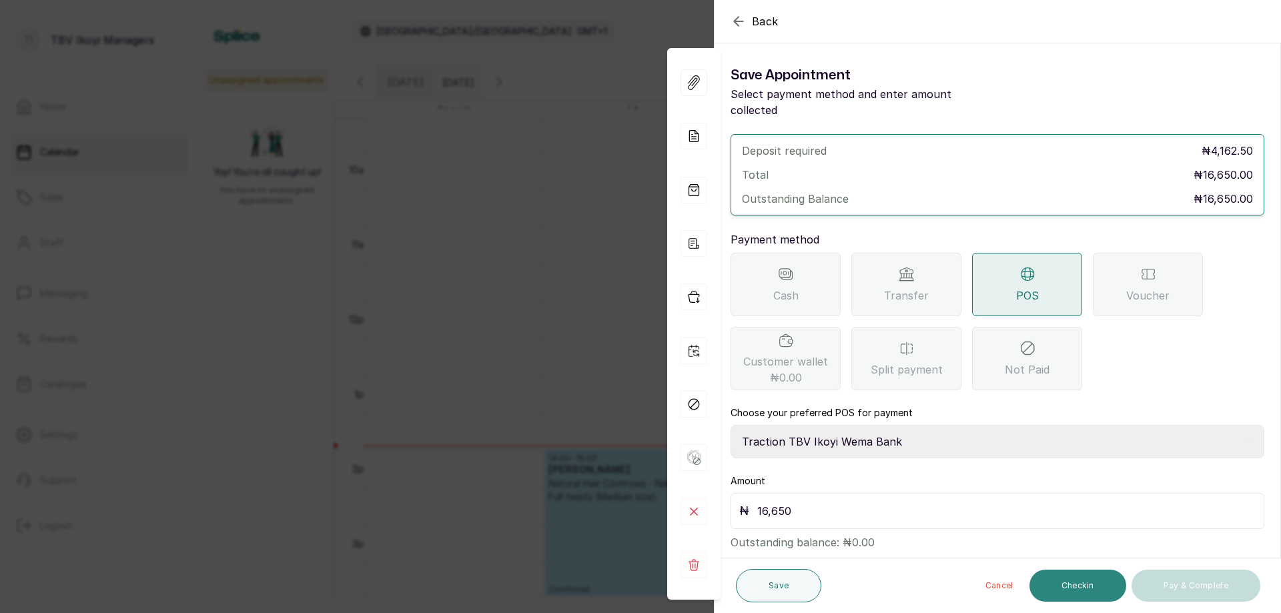
click at [1050, 580] on button "Checkin" at bounding box center [1077, 586] width 97 height 32
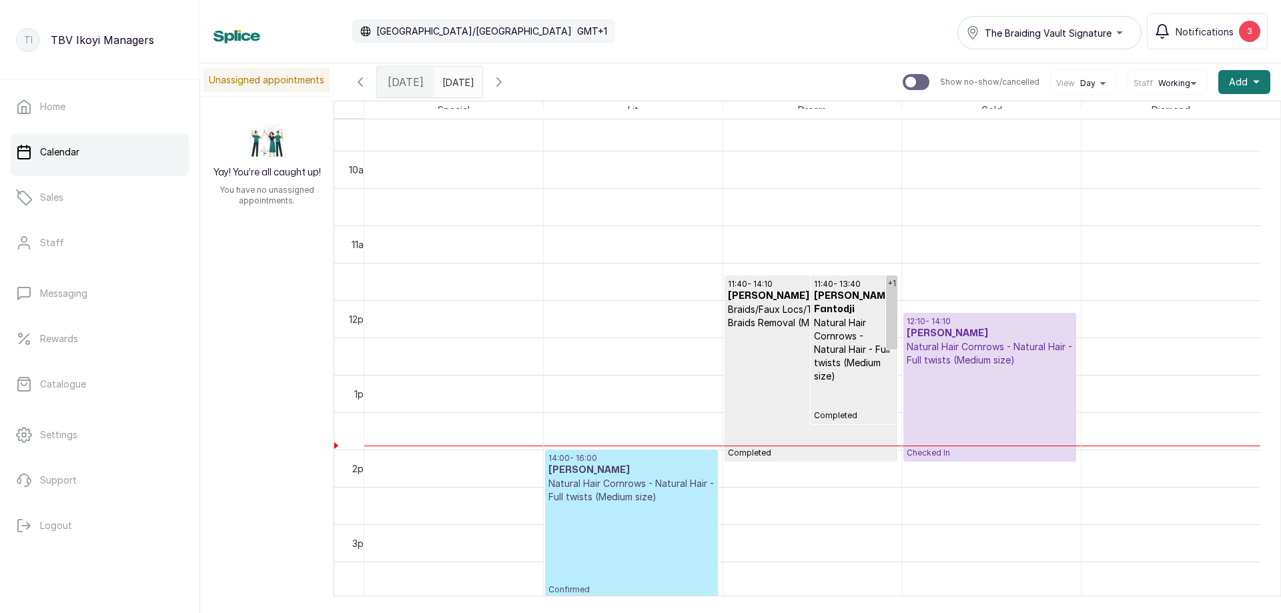
click at [1012, 416] on p "Checked In" at bounding box center [989, 412] width 166 height 91
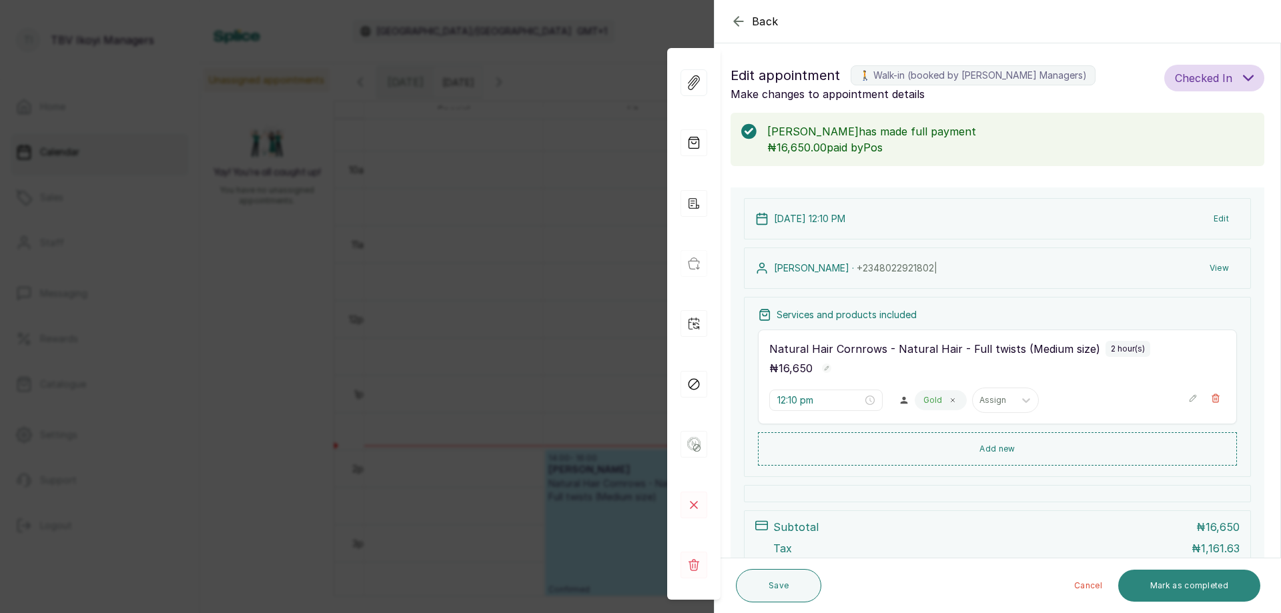
click at [1148, 582] on button "Mark as completed" at bounding box center [1189, 586] width 142 height 32
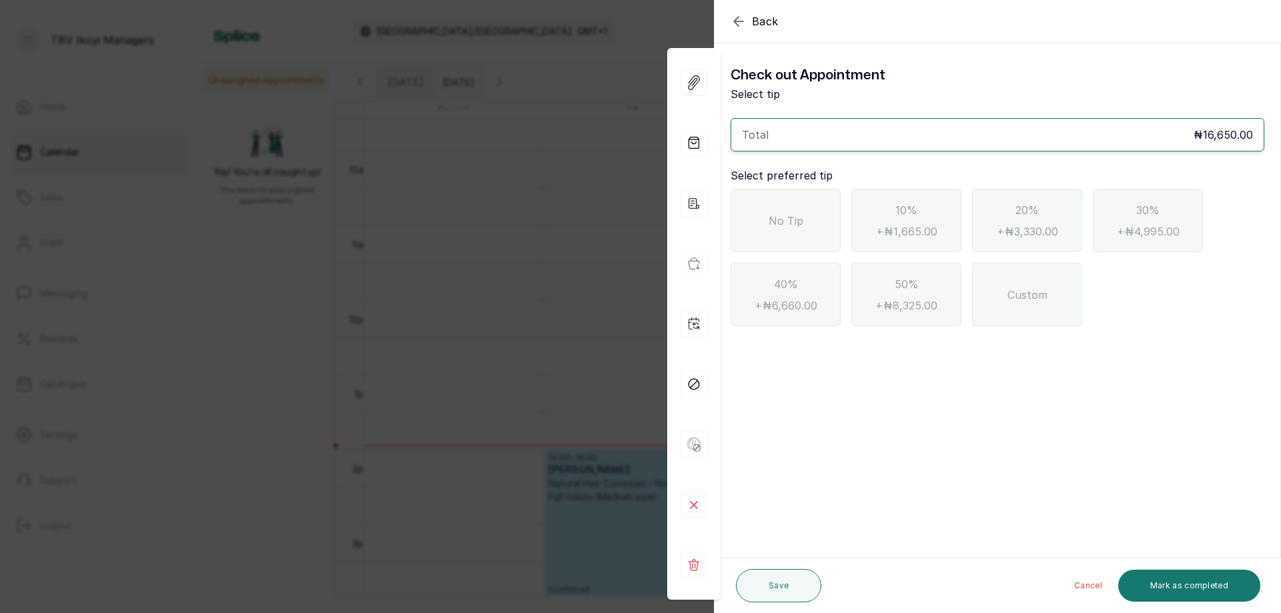
click at [753, 229] on div "No Tip" at bounding box center [785, 220] width 110 height 63
click at [1144, 584] on button "Mark as completed" at bounding box center [1189, 586] width 142 height 32
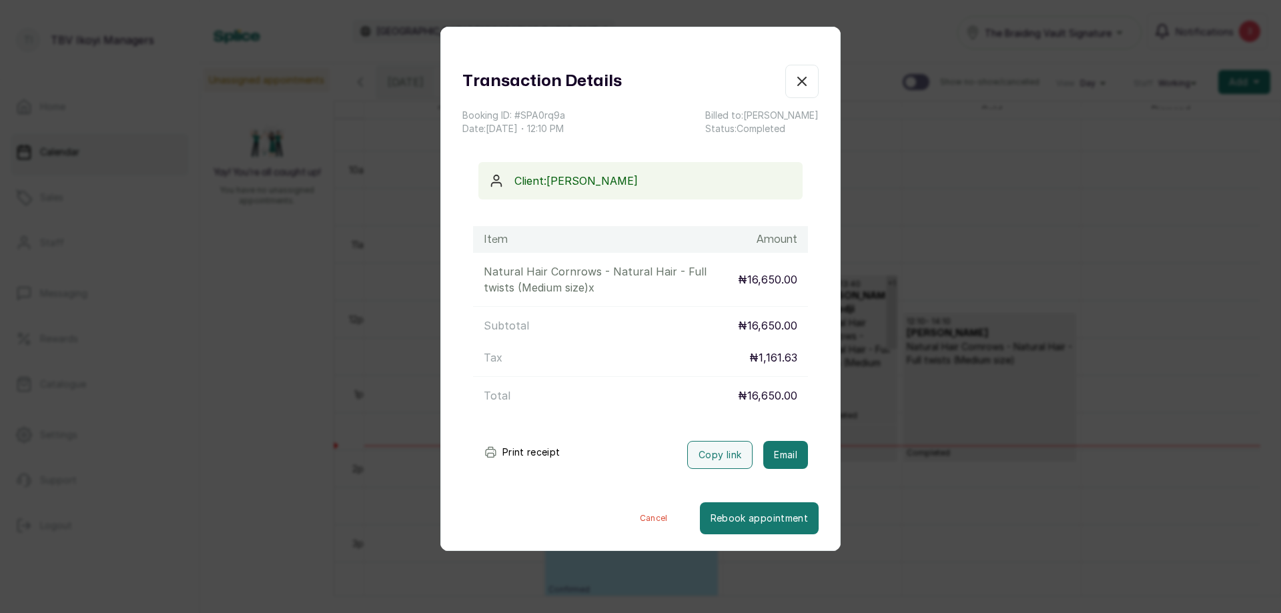
click at [520, 457] on button "Print receipt" at bounding box center [522, 452] width 98 height 27
click at [763, 444] on button "Email" at bounding box center [785, 455] width 45 height 28
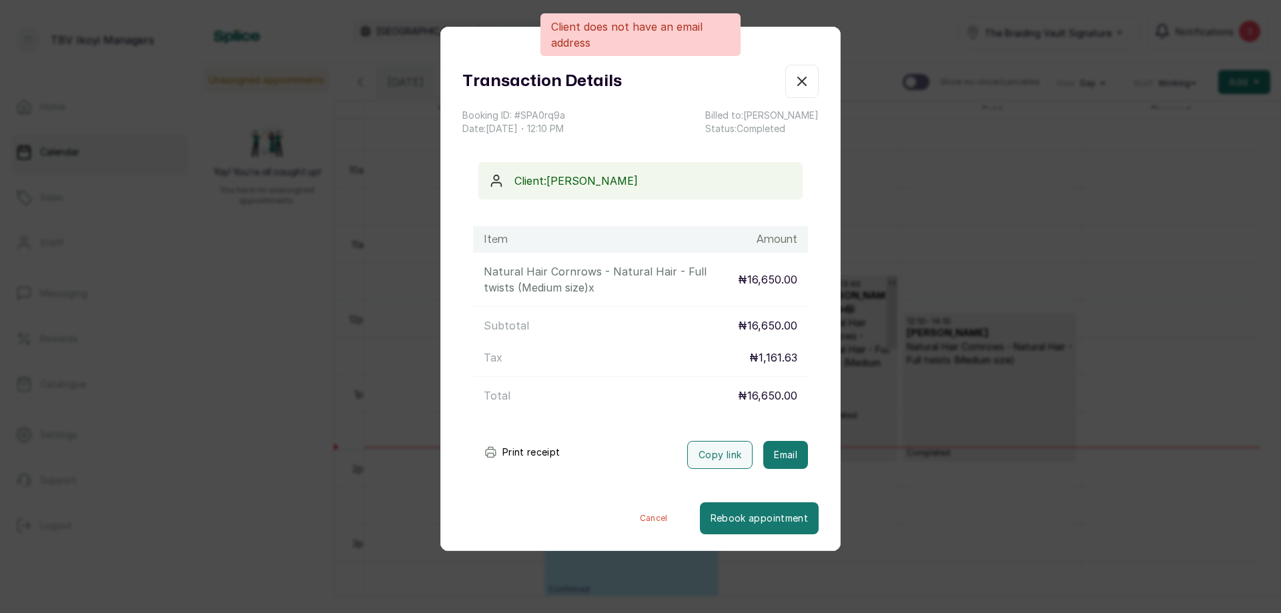
click at [790, 92] on button "Show no-show/cancelled" at bounding box center [801, 81] width 33 height 33
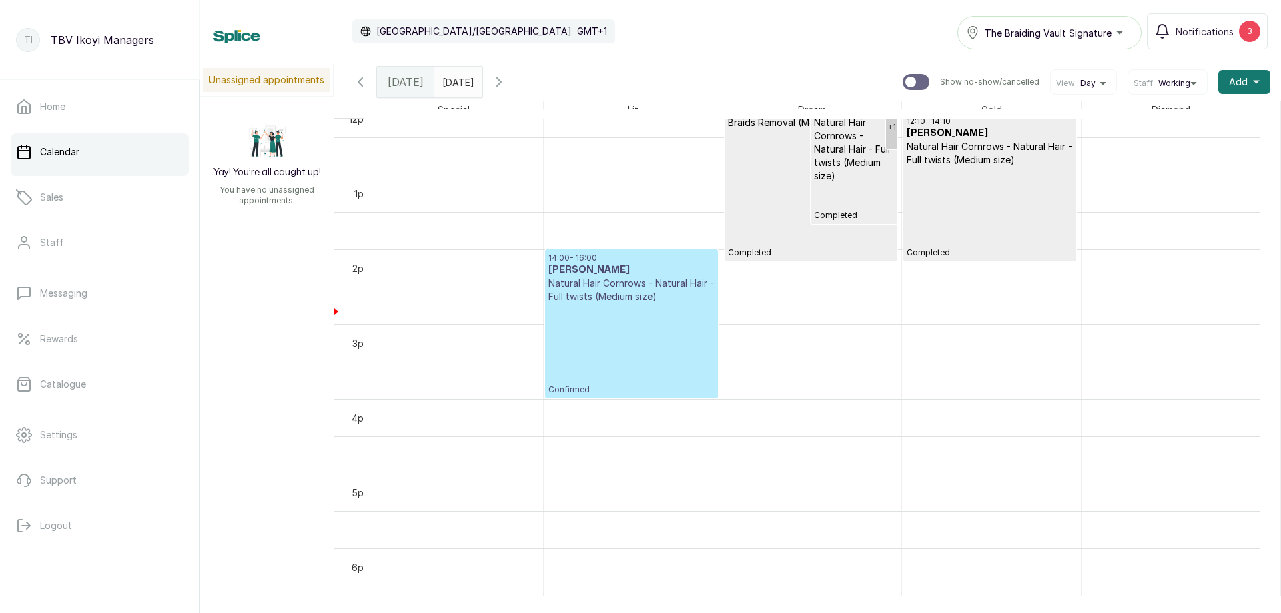
scroll to position [716, 0]
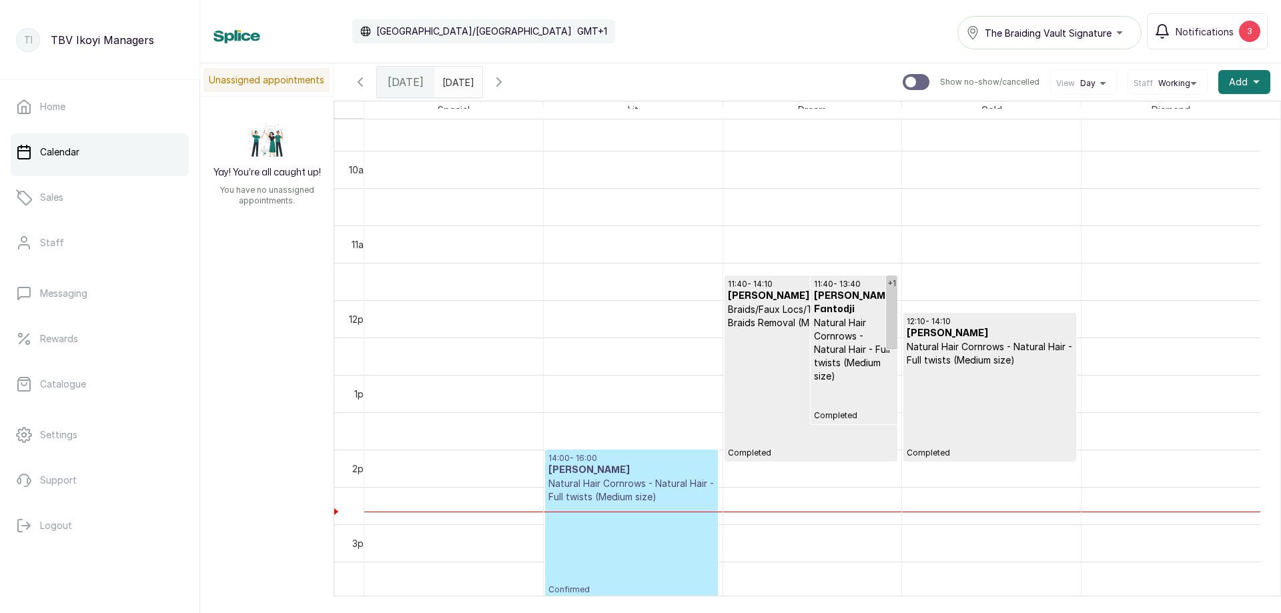
click at [589, 511] on p "Confirmed" at bounding box center [631, 549] width 166 height 91
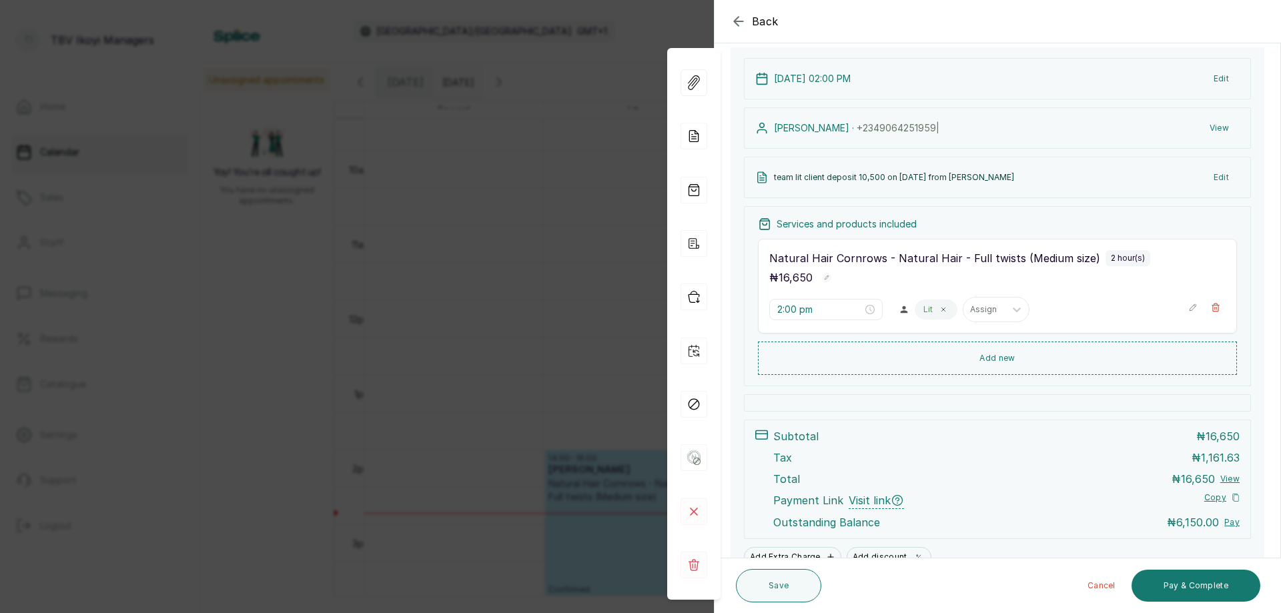
scroll to position [0, 0]
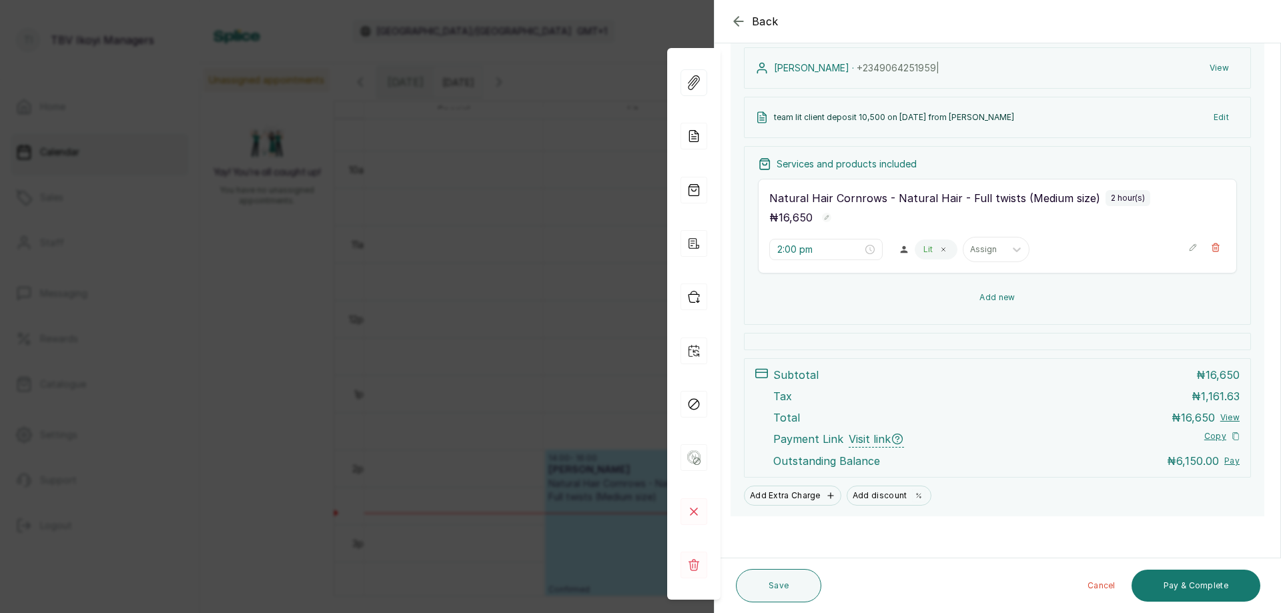
click at [1022, 301] on button "Add new" at bounding box center [997, 297] width 479 height 32
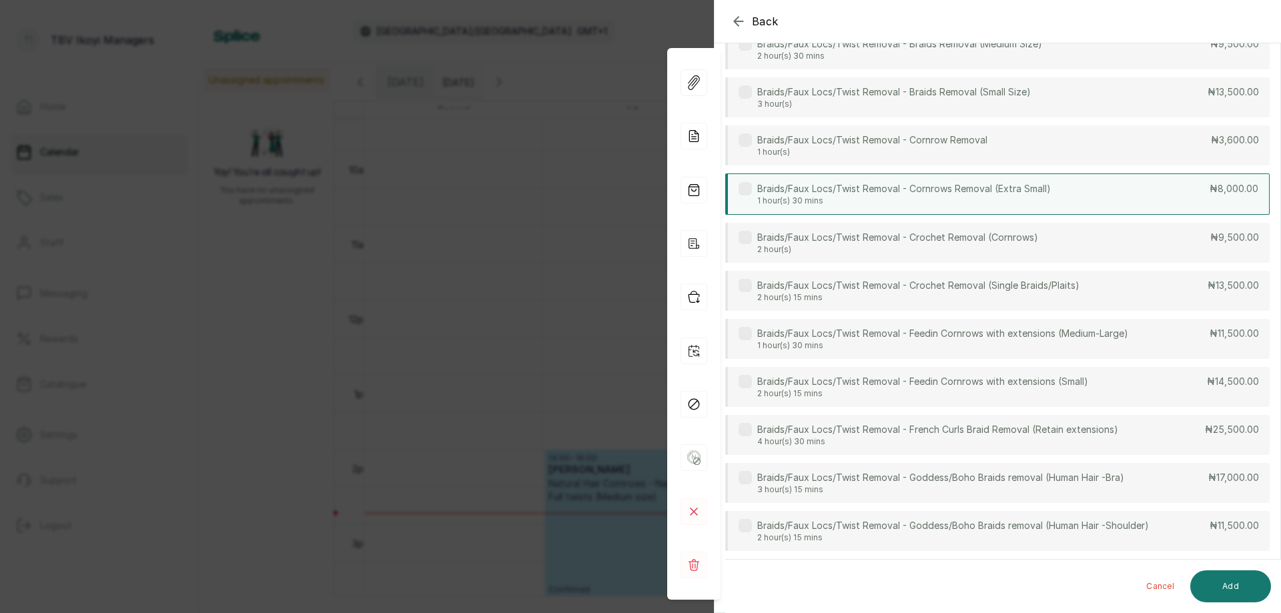
scroll to position [102, 0]
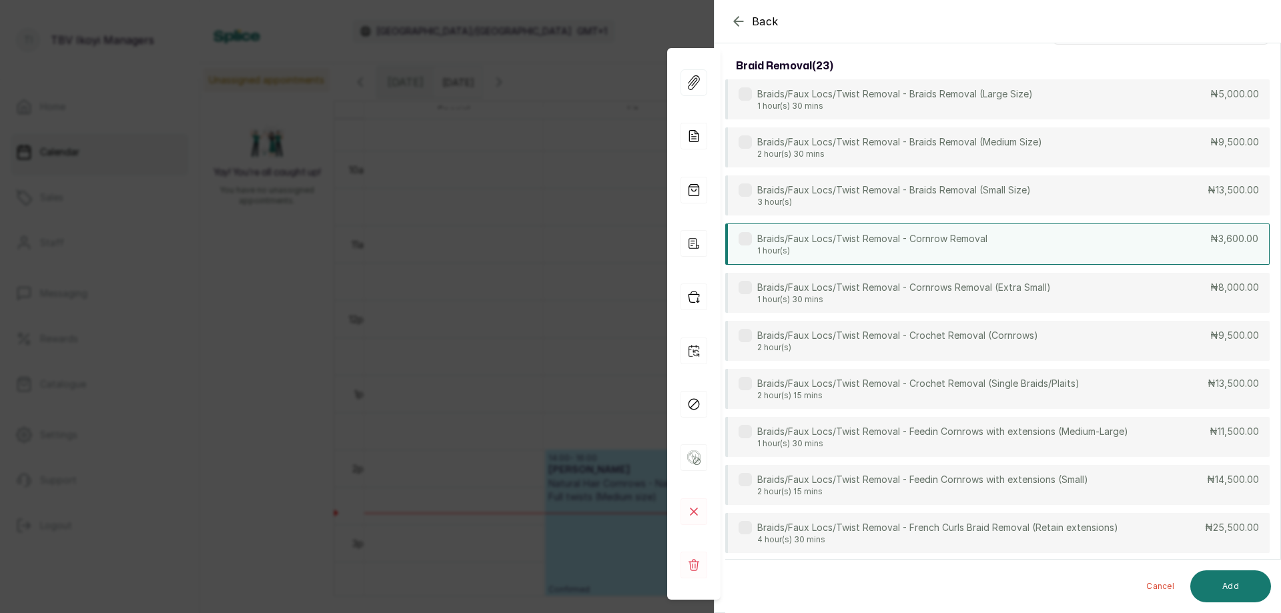
click at [1096, 241] on div "Braids/Faux Locs/Twist Removal - Cornrow Removal 1 hour(s) ₦3,600.00" at bounding box center [997, 243] width 544 height 41
click at [1237, 581] on button "Add" at bounding box center [1230, 586] width 81 height 32
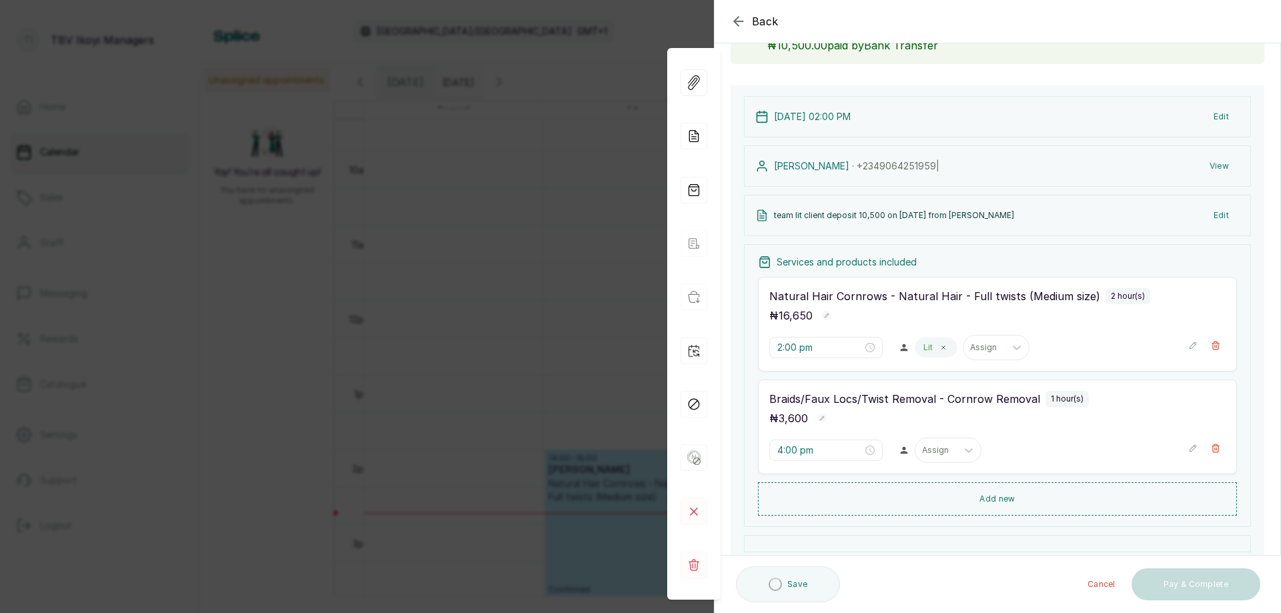
type input "4:00 pm"
click at [756, 578] on button "Save" at bounding box center [778, 585] width 85 height 33
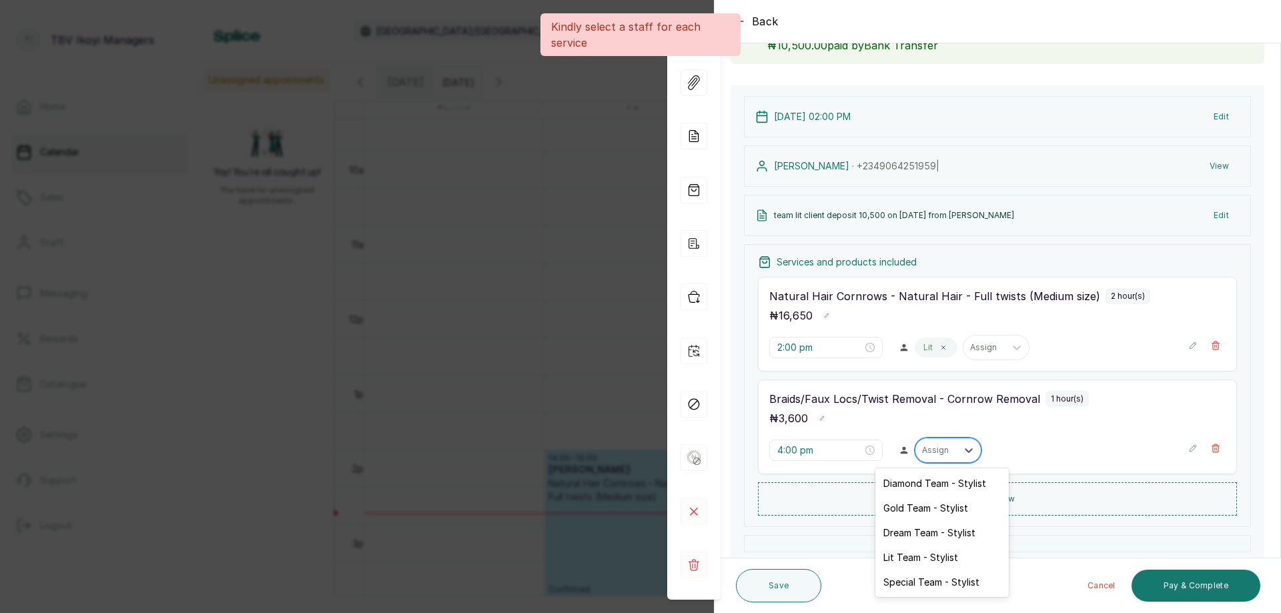
click at [942, 444] on div at bounding box center [936, 450] width 28 height 12
click at [904, 563] on div "Lit Team - Stylist" at bounding box center [941, 557] width 133 height 25
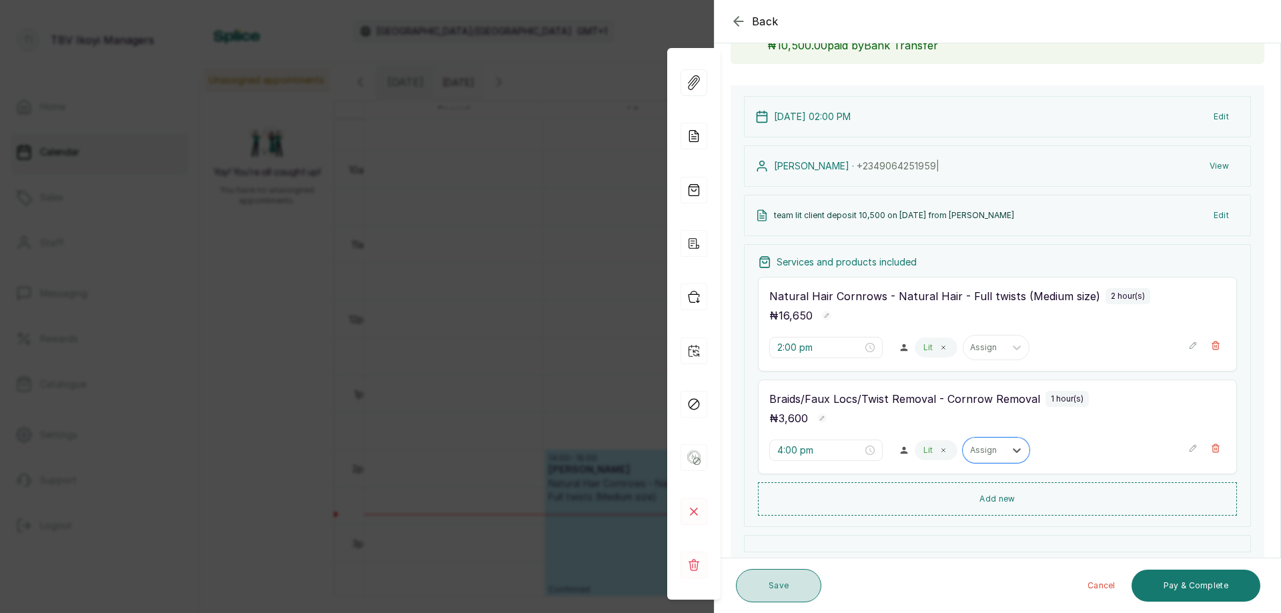
click at [788, 582] on button "Save" at bounding box center [778, 585] width 85 height 33
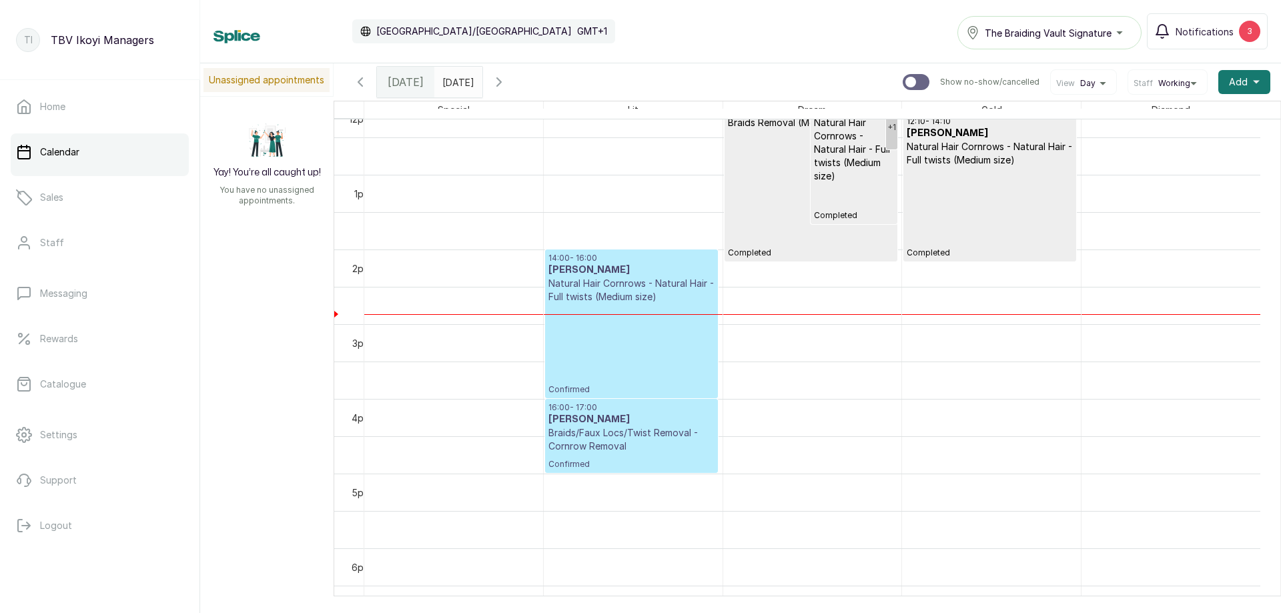
scroll to position [849, 0]
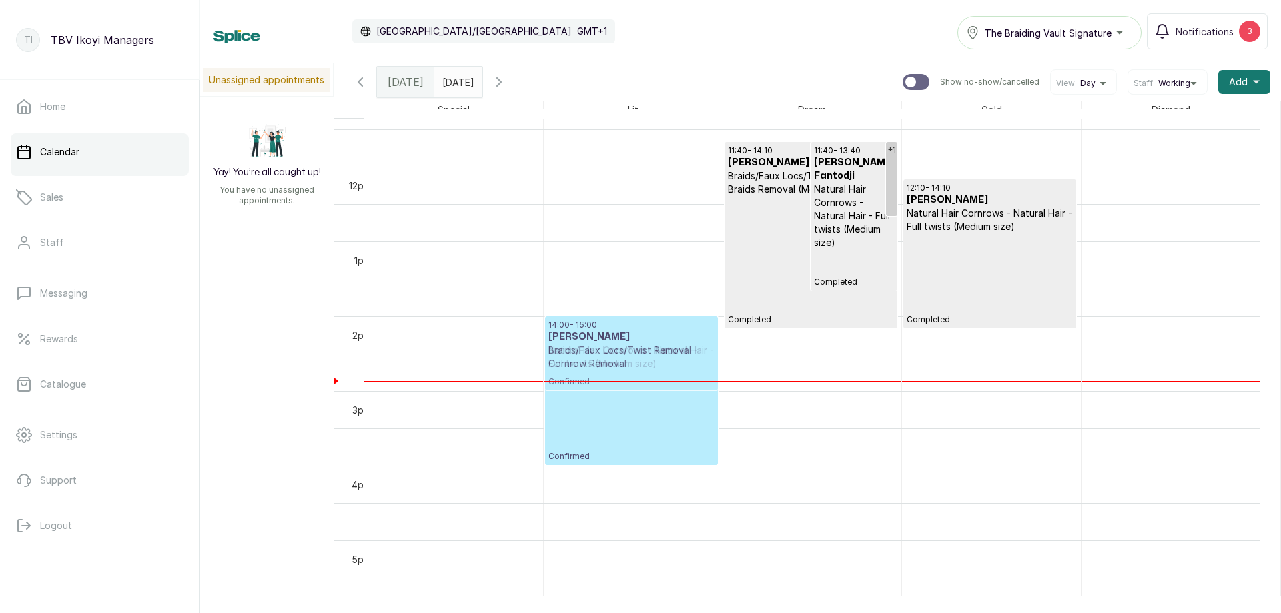
drag, startPoint x: 620, startPoint y: 512, endPoint x: 632, endPoint y: 359, distance: 153.2
click at [632, 359] on div "14:00 - 16:00 [PERSON_NAME] Natural Hair Cornrows - Natural Hair - Full twists …" at bounding box center [633, 166] width 179 height 1793
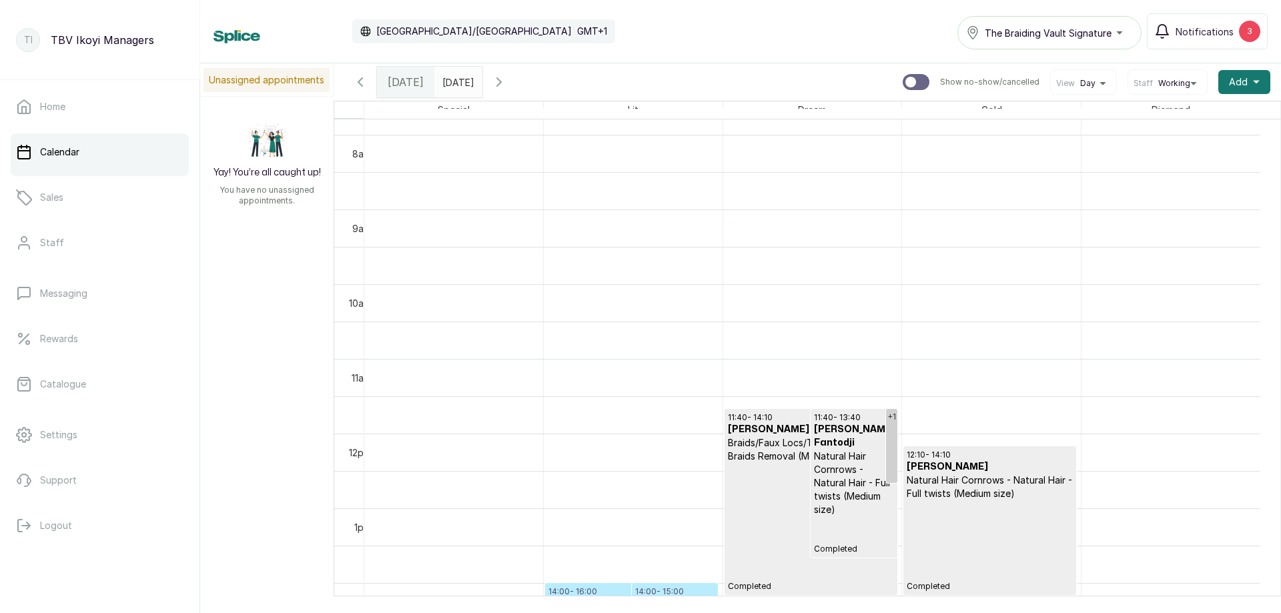
scroll to position [782, 0]
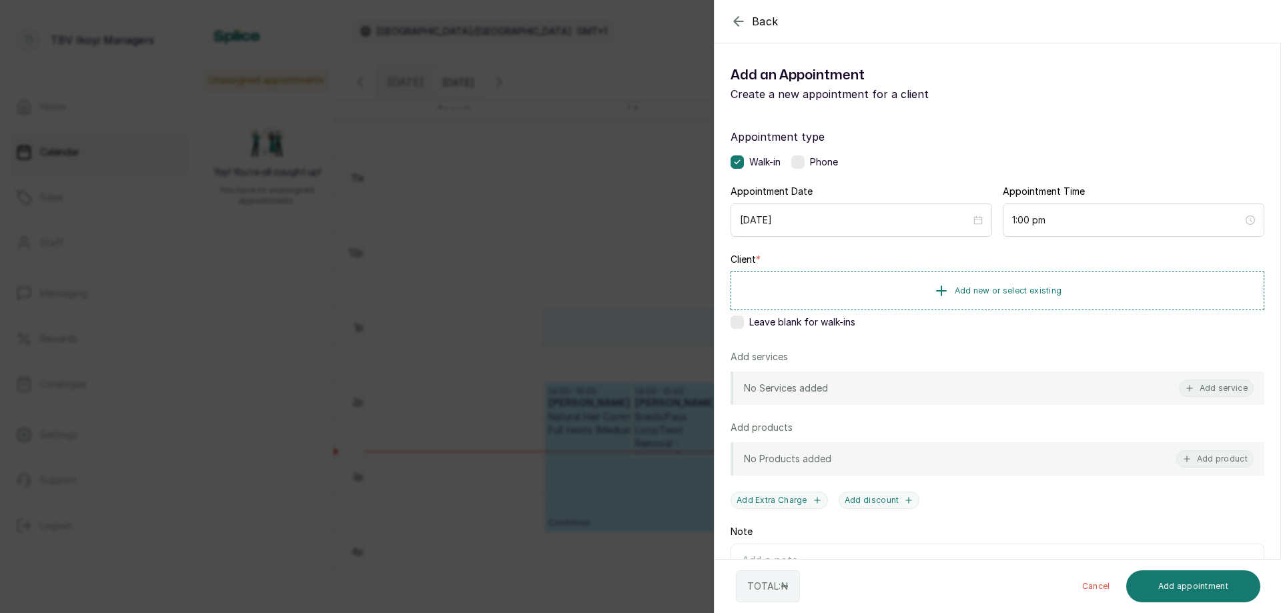
click at [742, 21] on icon "button" at bounding box center [738, 21] width 9 height 9
click at [732, 28] on icon "button" at bounding box center [738, 21] width 16 height 16
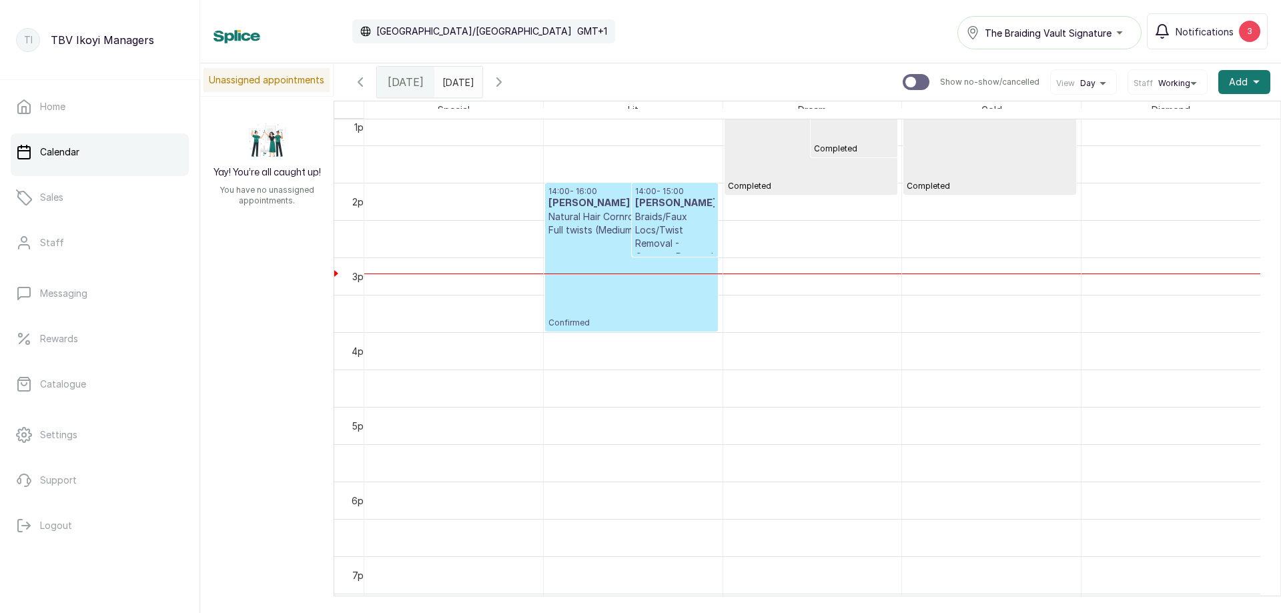
scroll to position [916, 0]
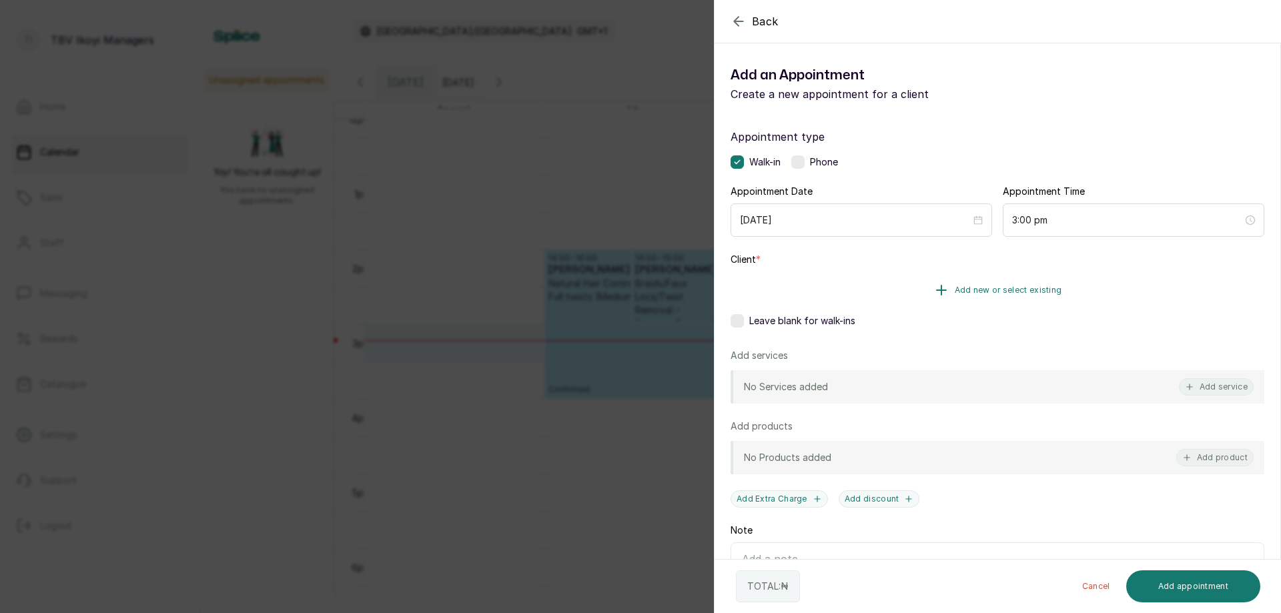
click at [988, 287] on span "Add new or select existing" at bounding box center [1007, 290] width 107 height 11
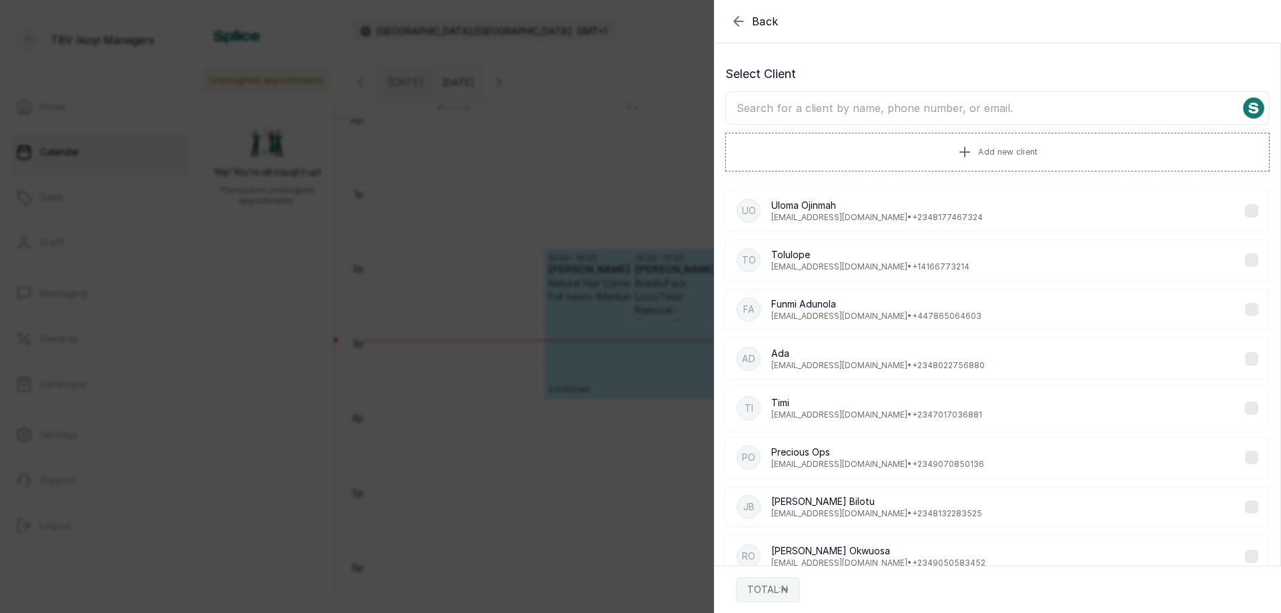
click at [888, 113] on input "text" at bounding box center [997, 107] width 544 height 33
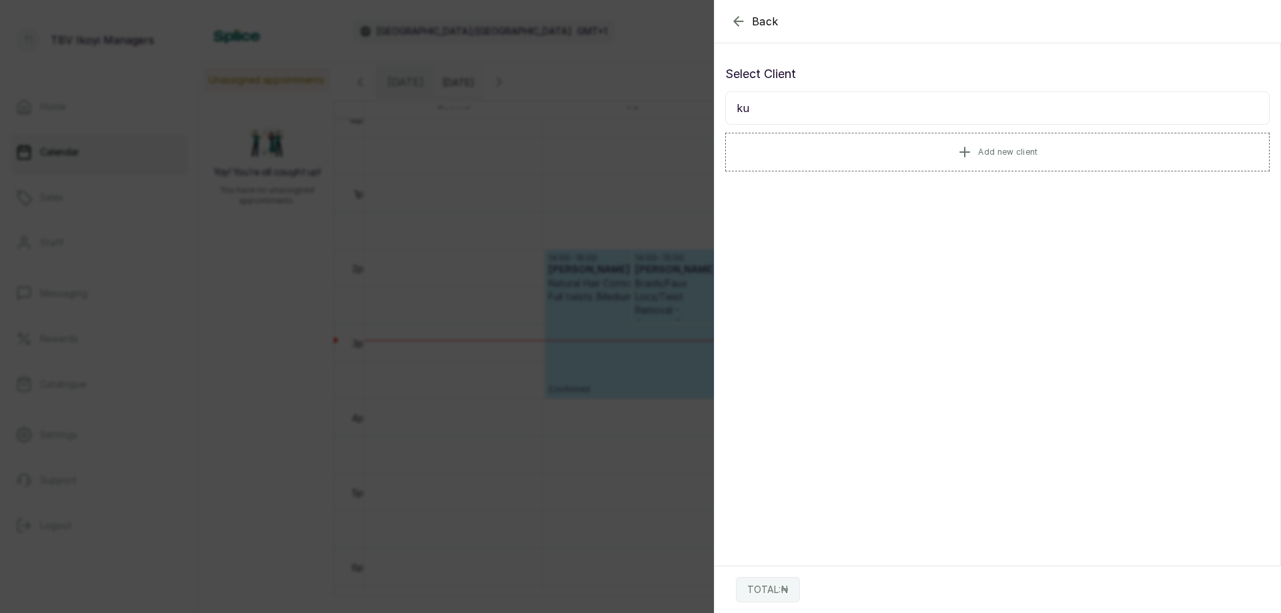
type input "k"
type input "[GEOGRAPHIC_DATA]"
click at [734, 14] on icon "button" at bounding box center [738, 21] width 16 height 16
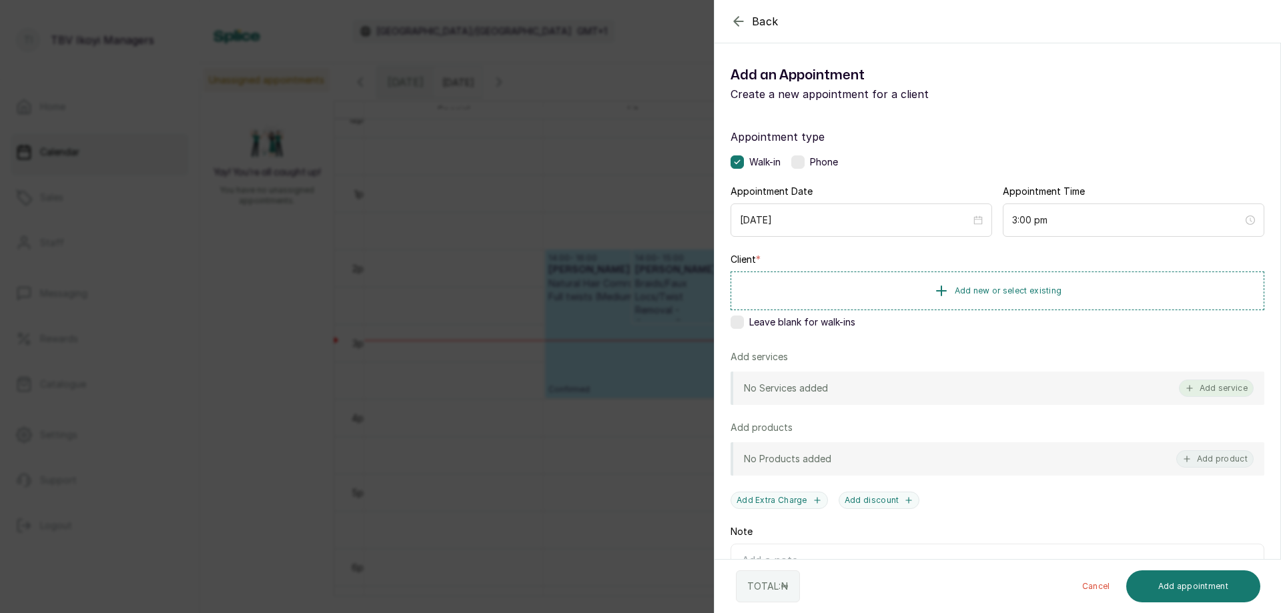
click at [1198, 383] on button "Add service" at bounding box center [1216, 388] width 75 height 17
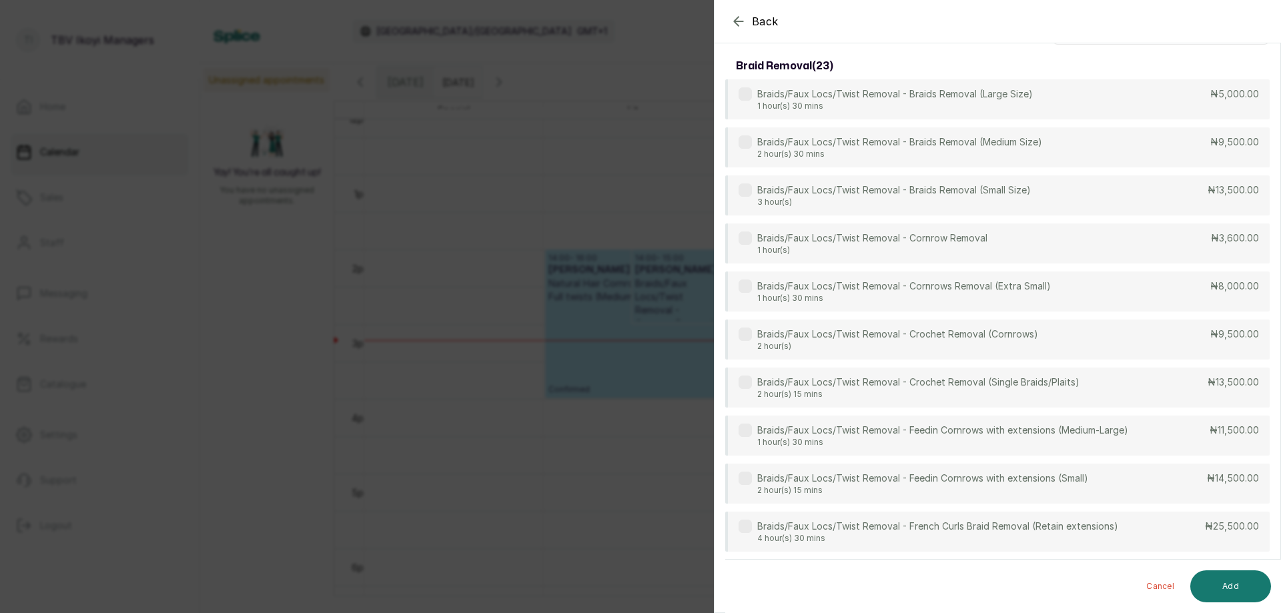
scroll to position [0, 0]
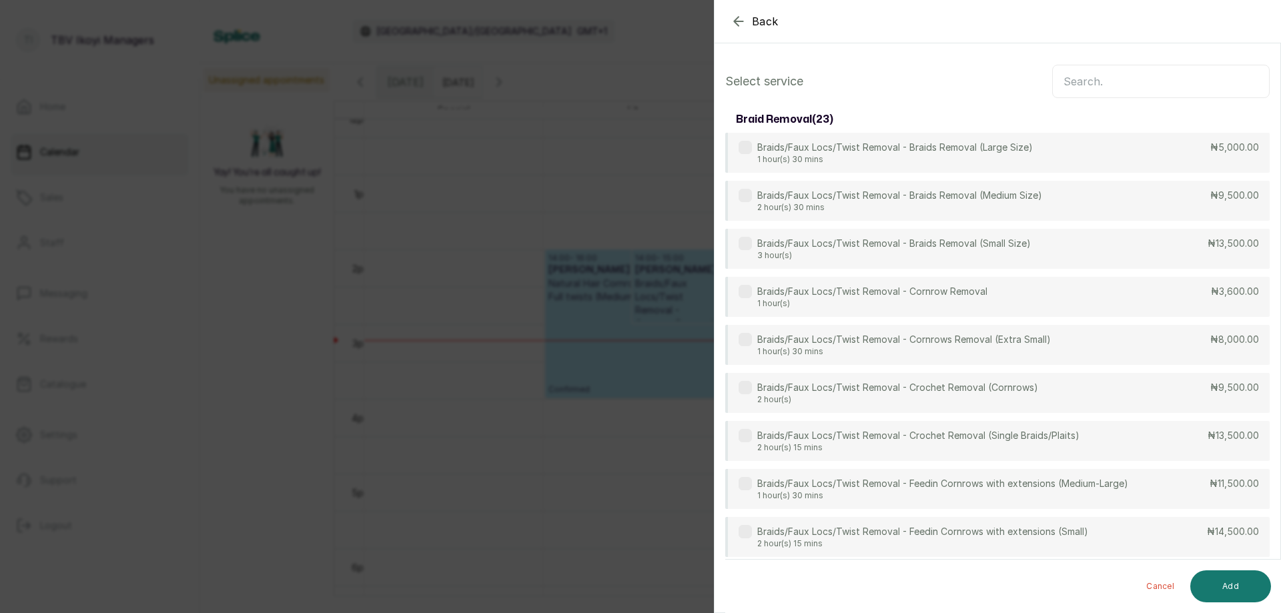
click at [1090, 75] on input "text" at bounding box center [1160, 81] width 217 height 33
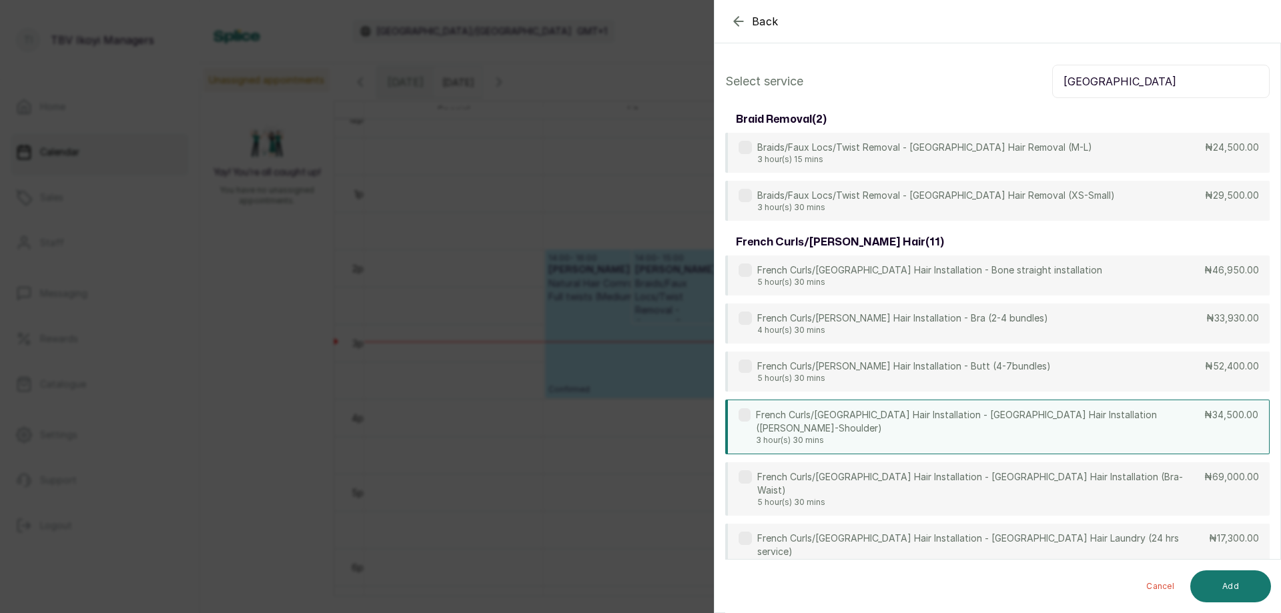
type input "[GEOGRAPHIC_DATA]"
click at [955, 421] on p "French Curls/[GEOGRAPHIC_DATA] Hair Installation - [GEOGRAPHIC_DATA] Hair Insta…" at bounding box center [980, 421] width 448 height 27
click at [1243, 586] on button "Add" at bounding box center [1230, 586] width 81 height 32
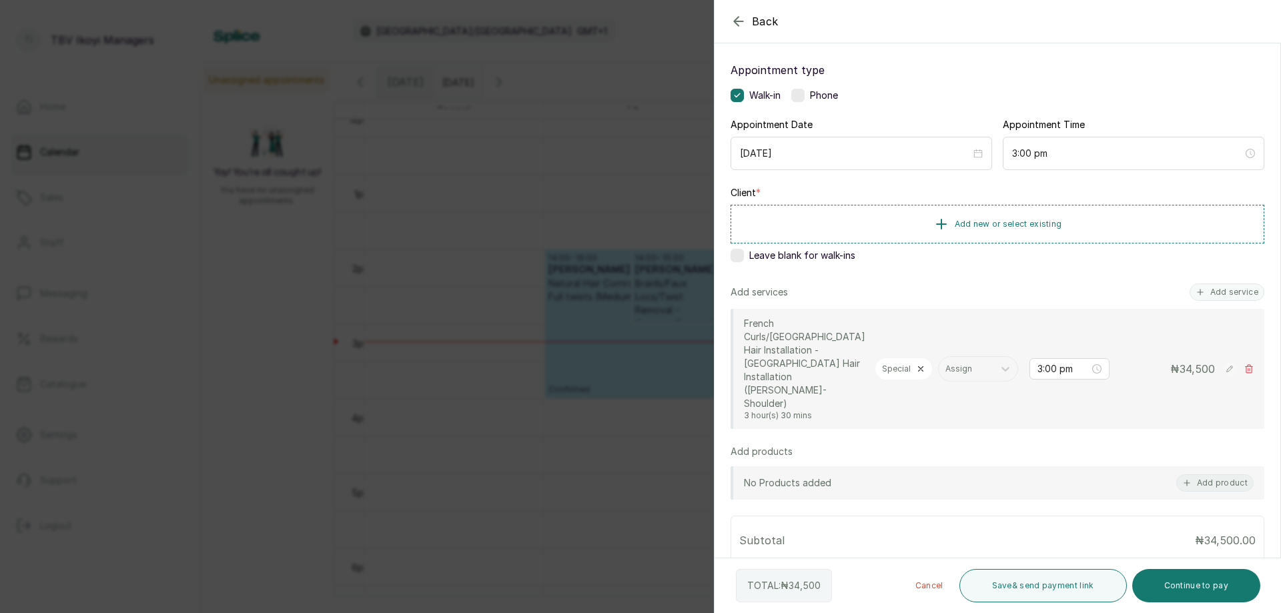
scroll to position [133, 0]
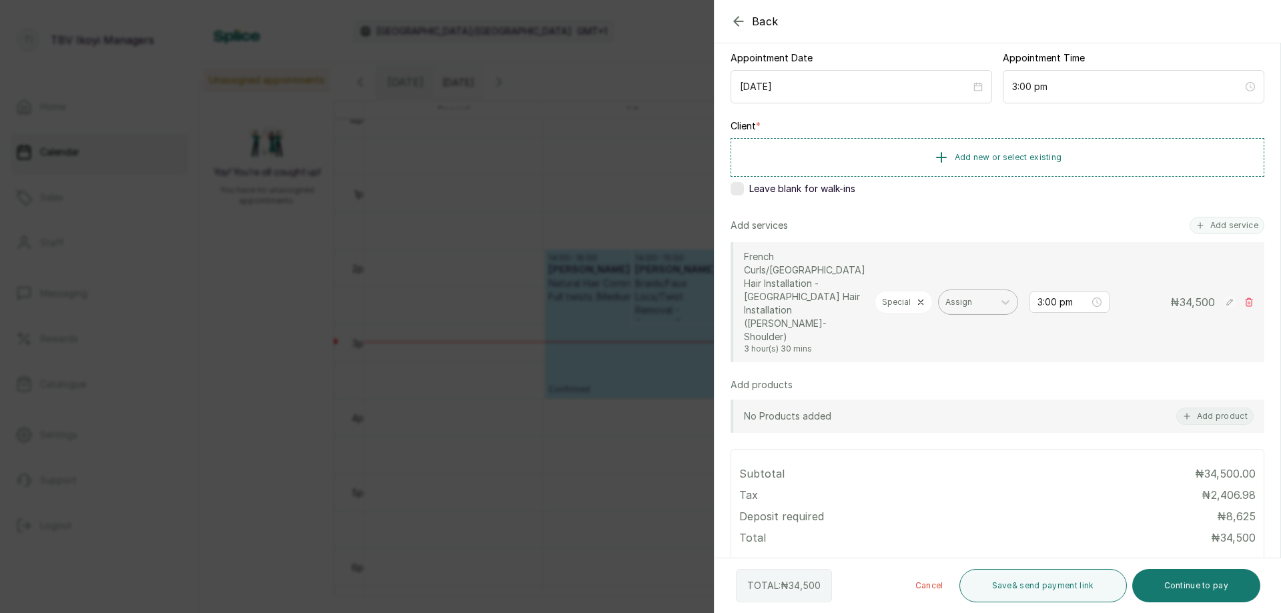
click at [938, 301] on div "Assign" at bounding box center [978, 301] width 80 height 25
click at [1064, 295] on input "3:00 pm" at bounding box center [1062, 302] width 53 height 15
click at [1076, 426] on div "14" at bounding box center [1076, 432] width 32 height 19
type input "3:14 pm"
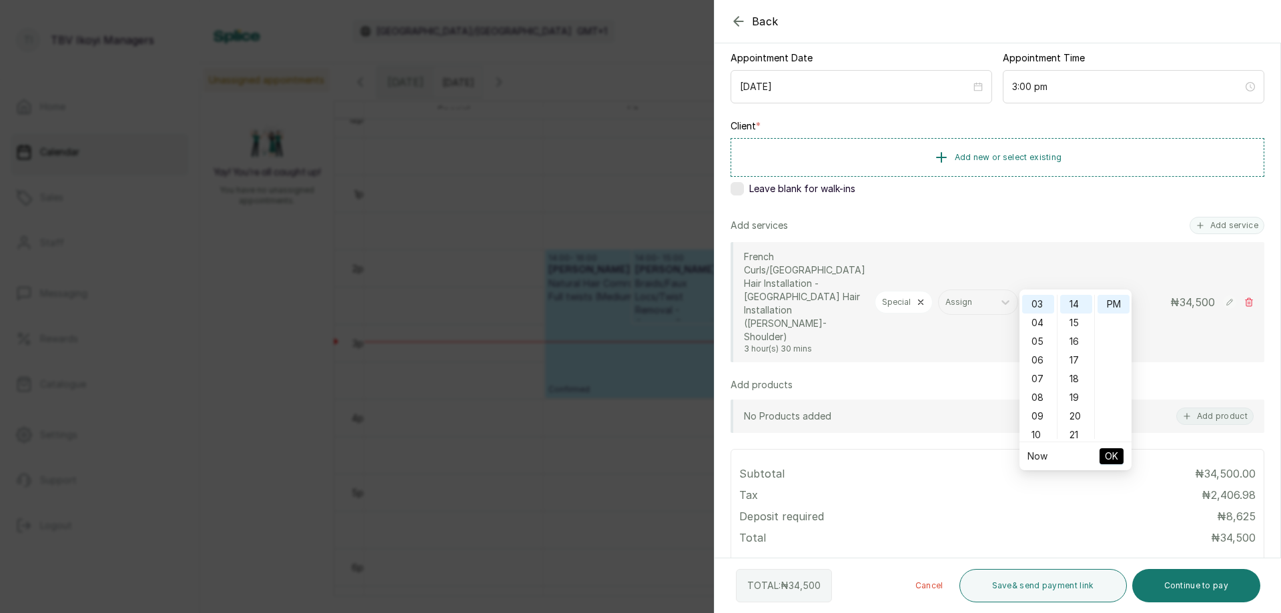
click at [1112, 454] on span "OK" at bounding box center [1111, 456] width 13 height 25
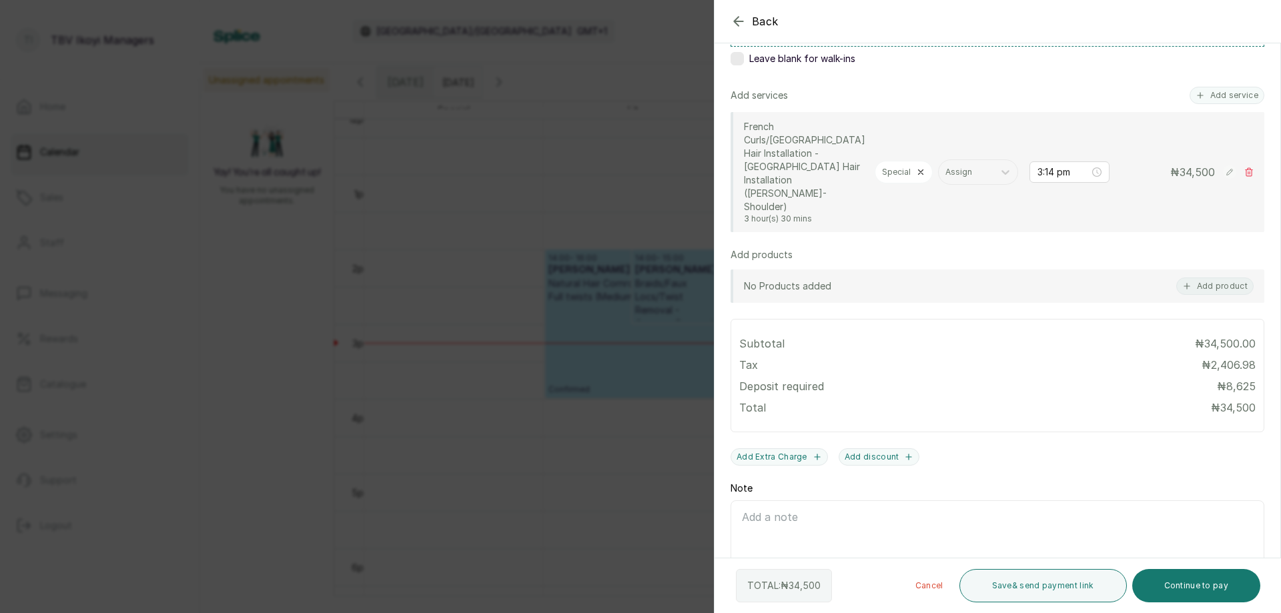
scroll to position [0, 0]
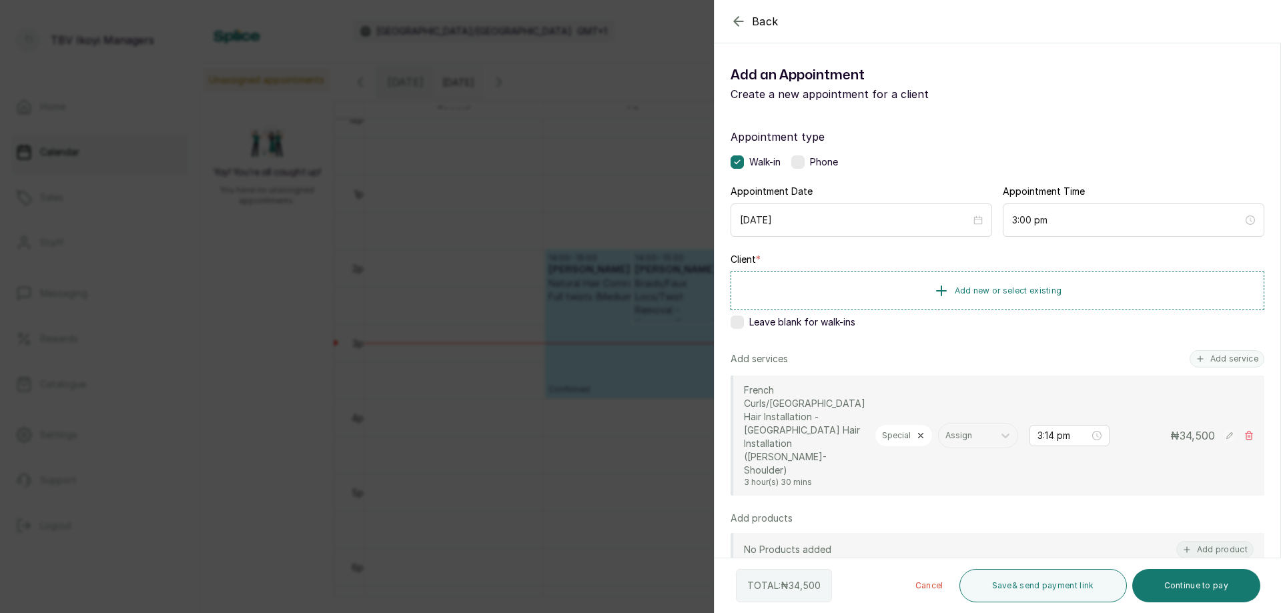
click at [740, 325] on label at bounding box center [736, 321] width 13 height 13
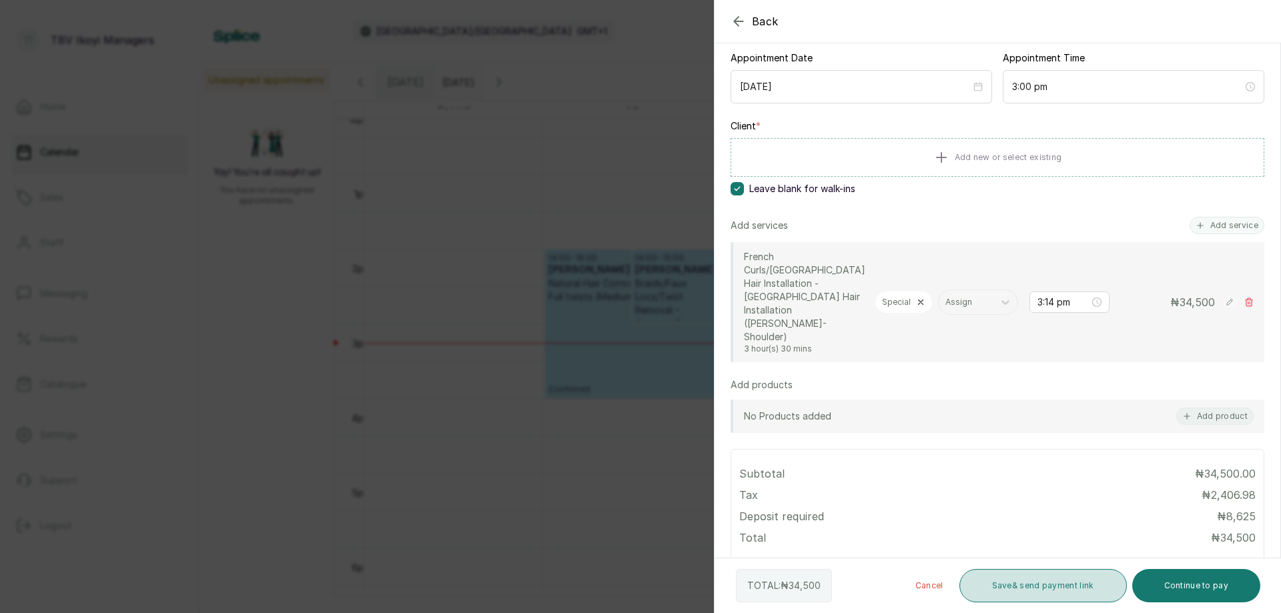
click at [1069, 582] on button "Save & send payment link" at bounding box center [1042, 585] width 167 height 33
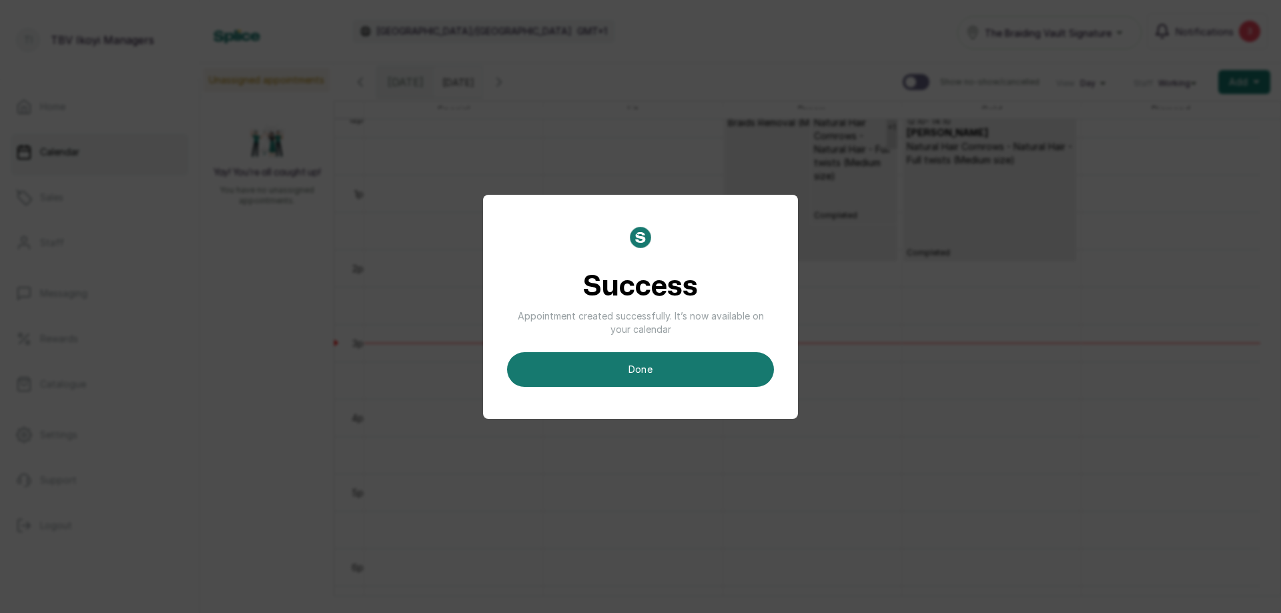
drag, startPoint x: 715, startPoint y: 366, endPoint x: 756, endPoint y: 368, distance: 40.7
click at [714, 366] on button "done" at bounding box center [640, 369] width 267 height 35
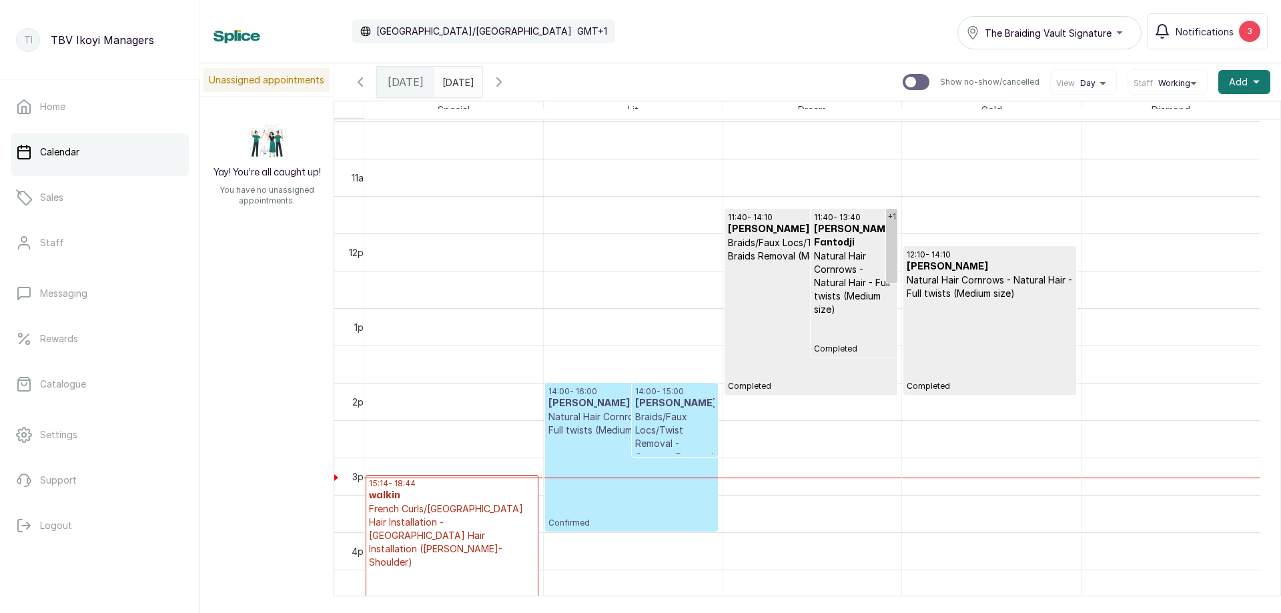
scroll to position [916, 0]
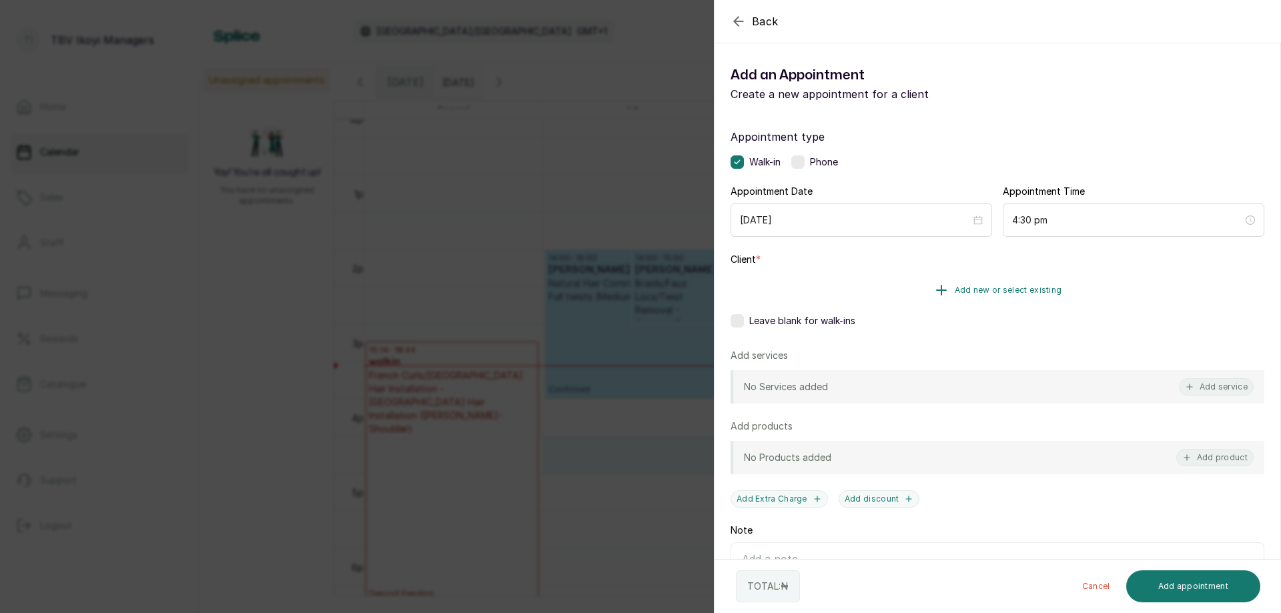
click at [1002, 287] on span "Add new or select existing" at bounding box center [1007, 290] width 107 height 11
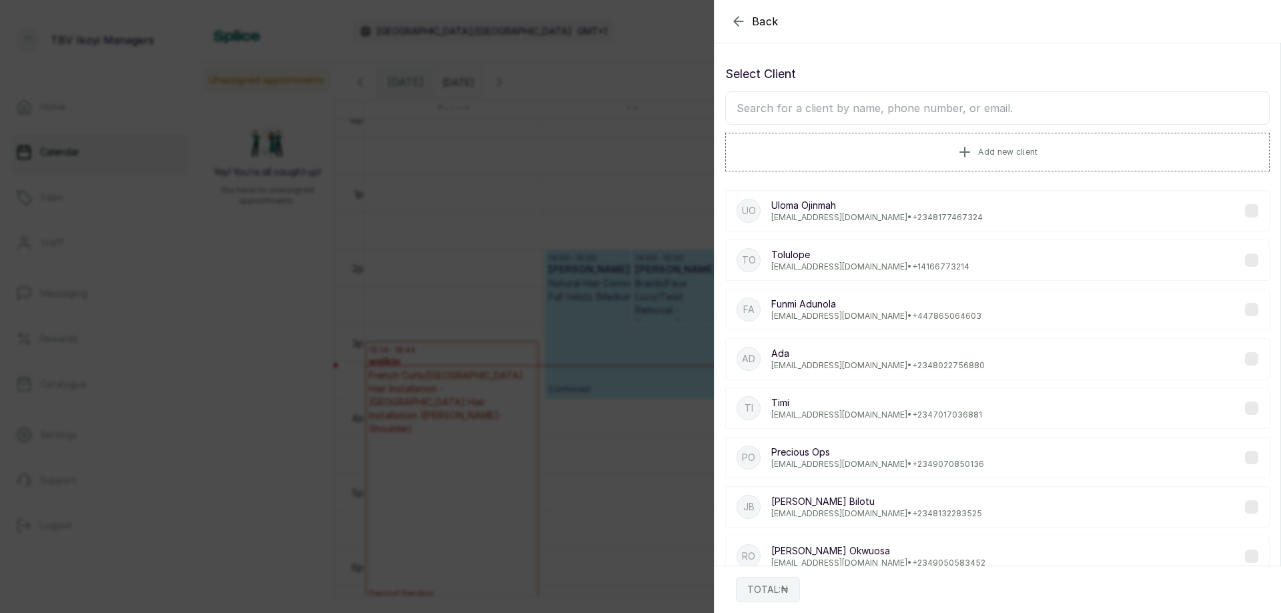
click at [736, 21] on icon "button" at bounding box center [738, 21] width 9 height 9
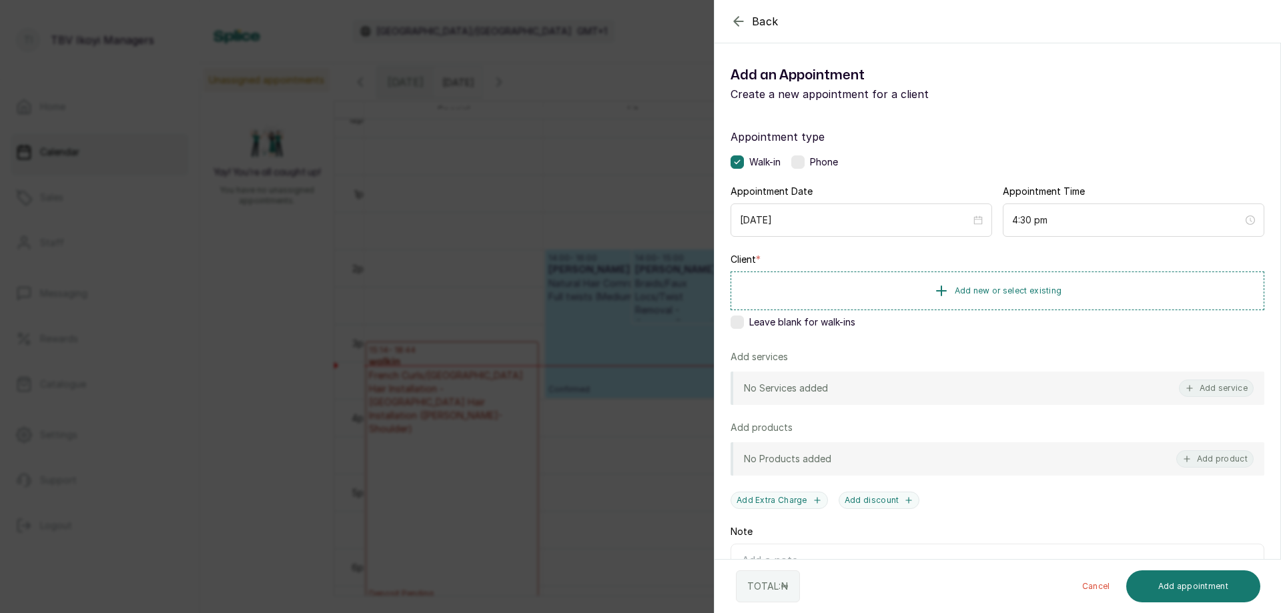
click at [848, 374] on div "No Services added Add service" at bounding box center [997, 388] width 534 height 33
click at [1204, 385] on button "Add service" at bounding box center [1216, 388] width 75 height 17
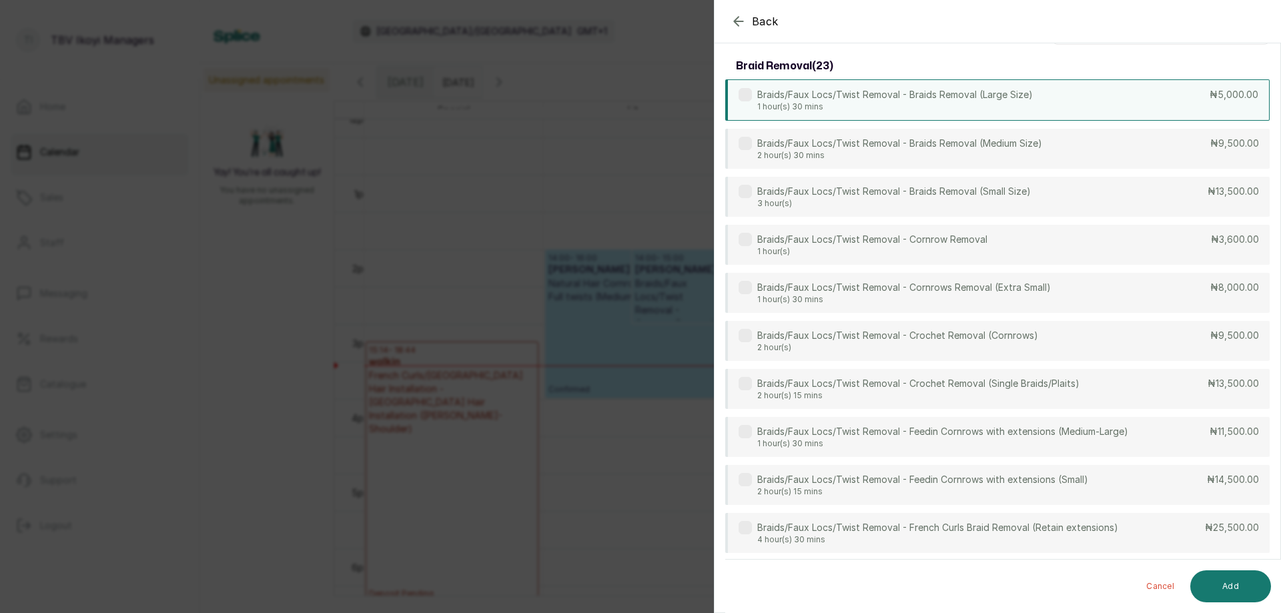
scroll to position [0, 0]
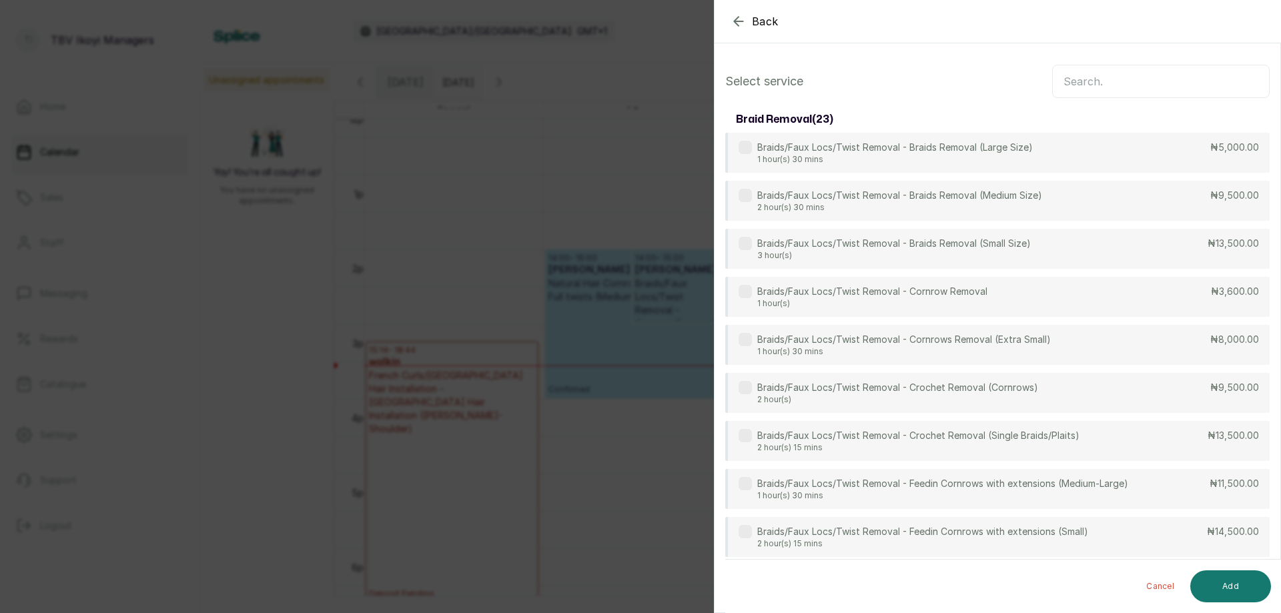
click at [1117, 88] on input "text" at bounding box center [1160, 81] width 217 height 33
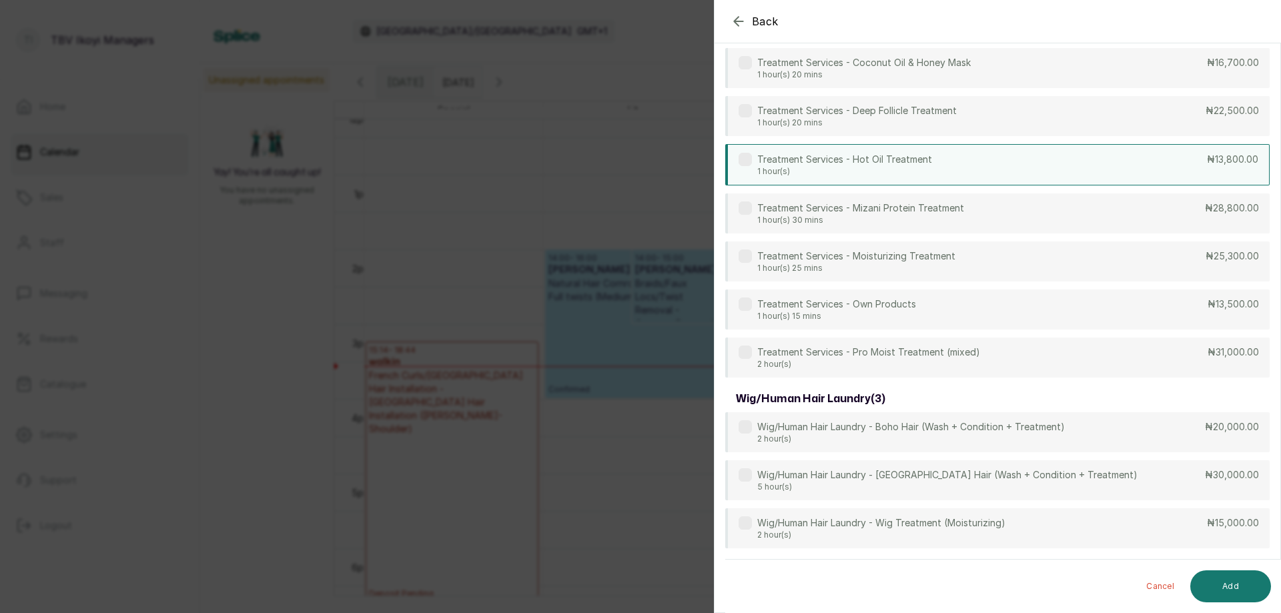
scroll to position [524, 0]
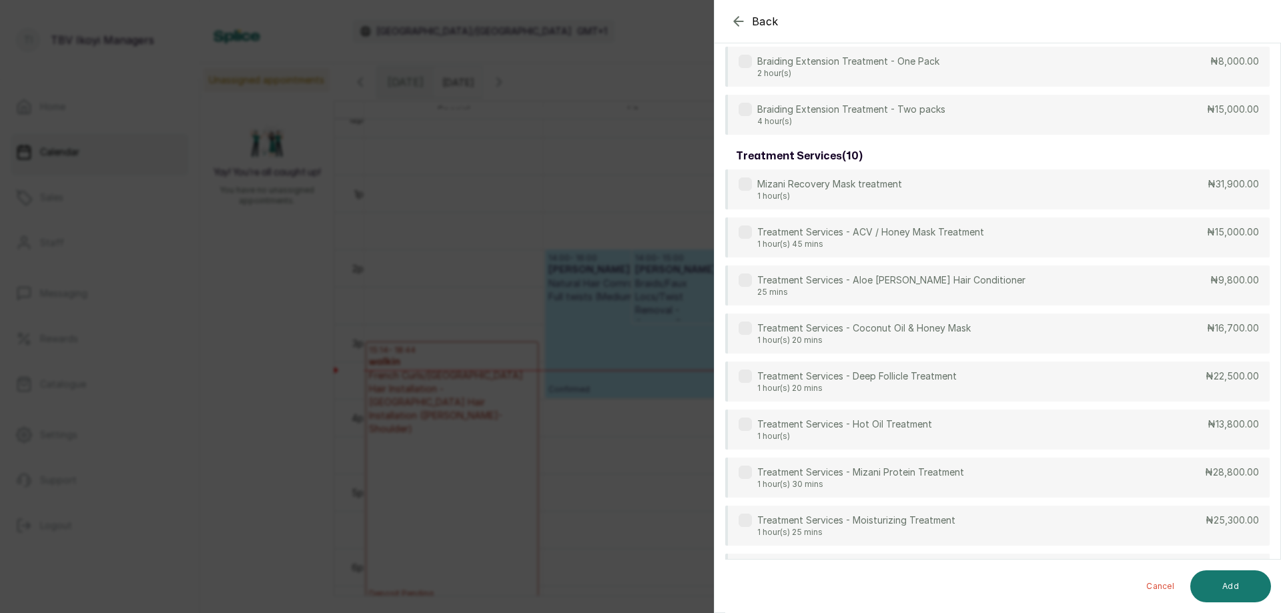
type input "trea"
click at [734, 22] on icon "button" at bounding box center [738, 21] width 9 height 9
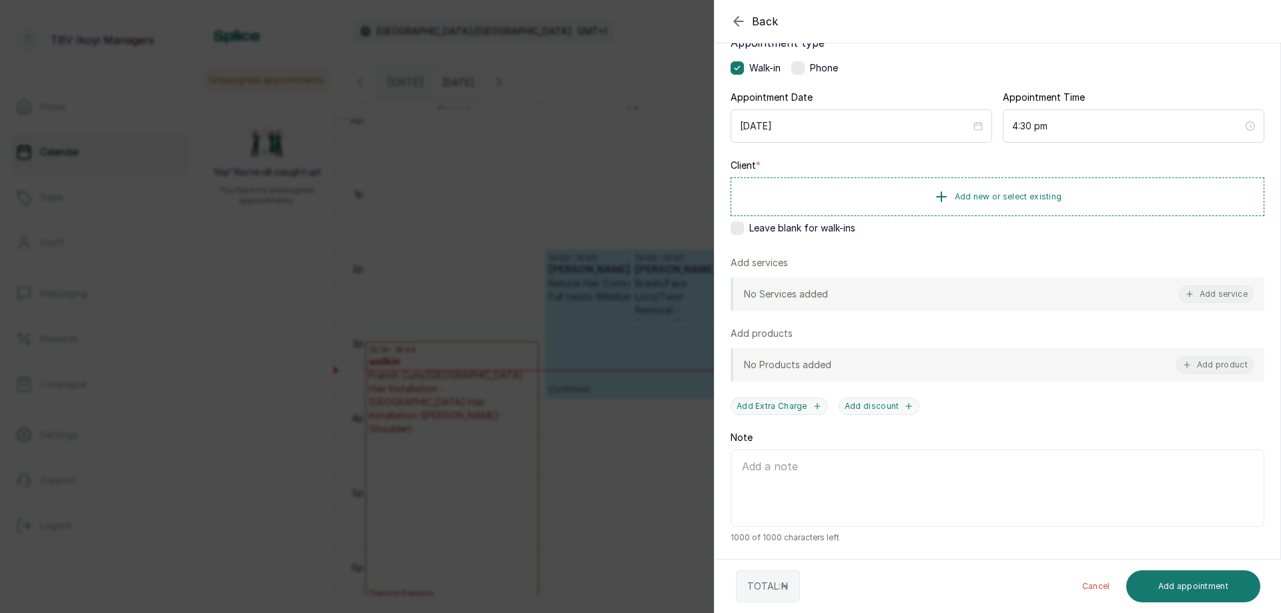
click at [743, 13] on icon "button" at bounding box center [738, 21] width 16 height 16
